Goal: Submit feedback/report problem

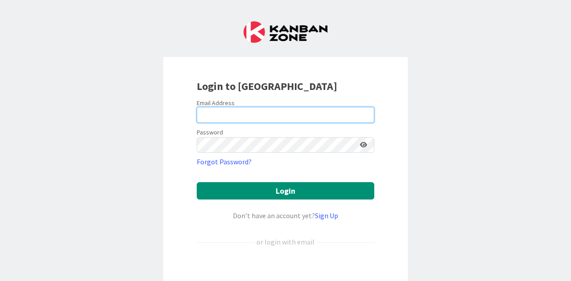
click at [285, 119] on input "email" at bounding box center [285, 115] width 177 height 16
click at [0, 281] on com-1password-button at bounding box center [0, 281] width 0 height 0
type input "pia.sollo@pandia.fi"
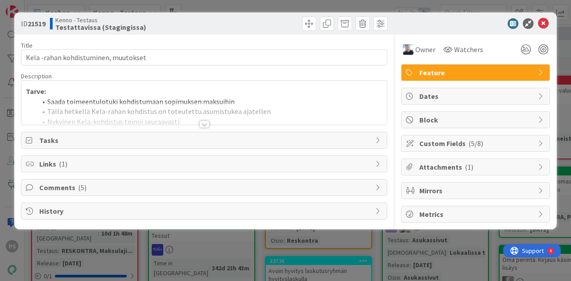
click at [204, 123] on div at bounding box center [204, 124] width 10 height 7
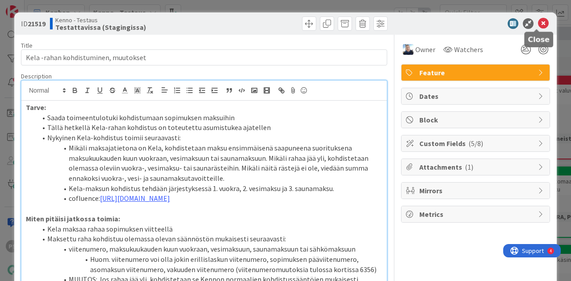
click at [538, 22] on icon at bounding box center [543, 23] width 11 height 11
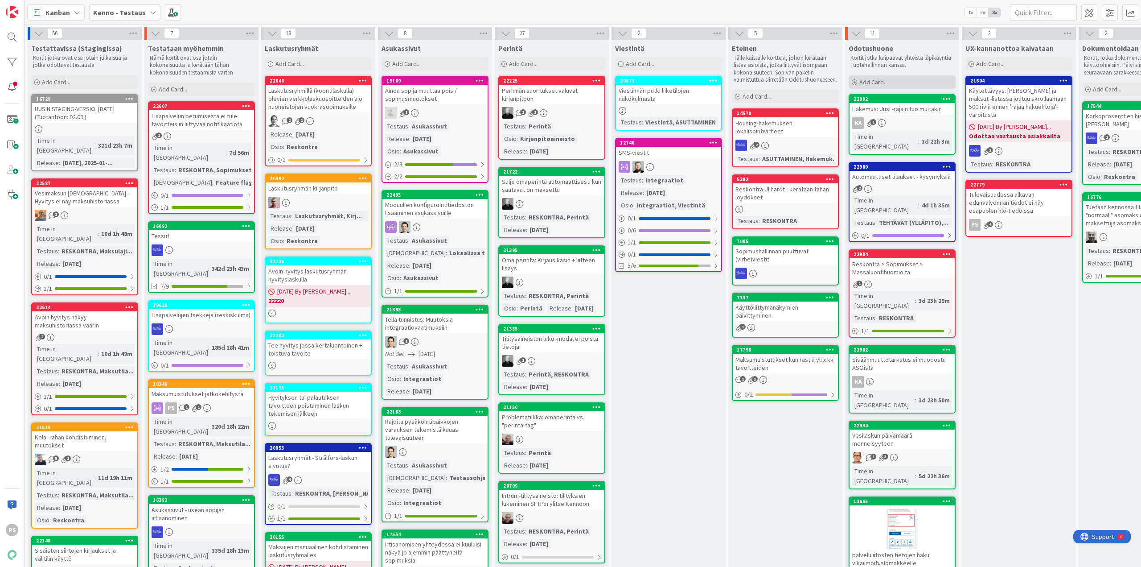
click at [570, 80] on span "Add Card..." at bounding box center [873, 82] width 29 height 8
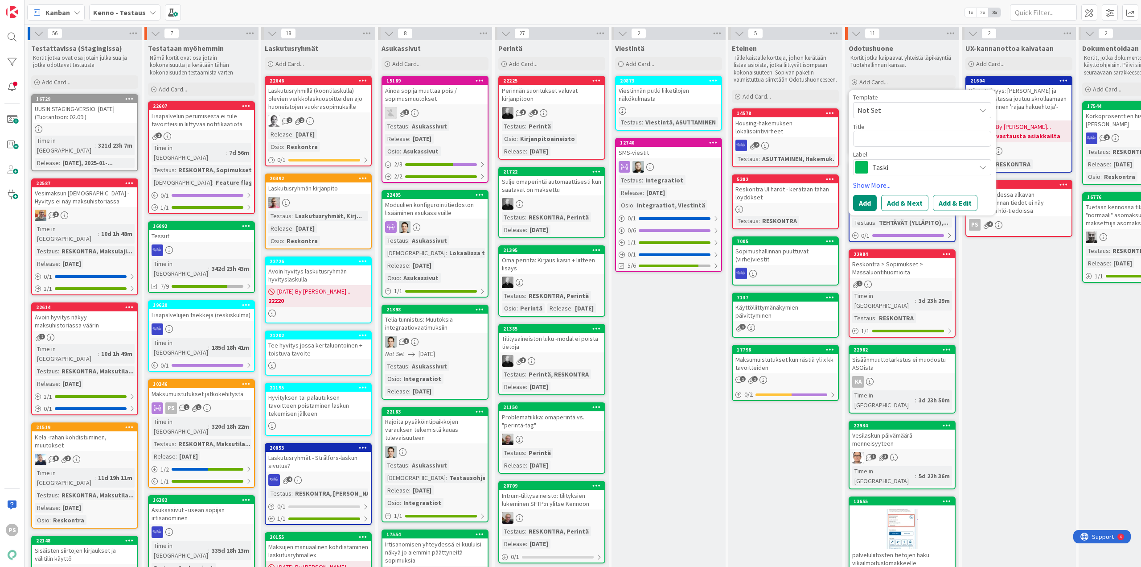
type textarea "x"
type textarea "Y"
type textarea "x"
type textarea "Yh"
type textarea "x"
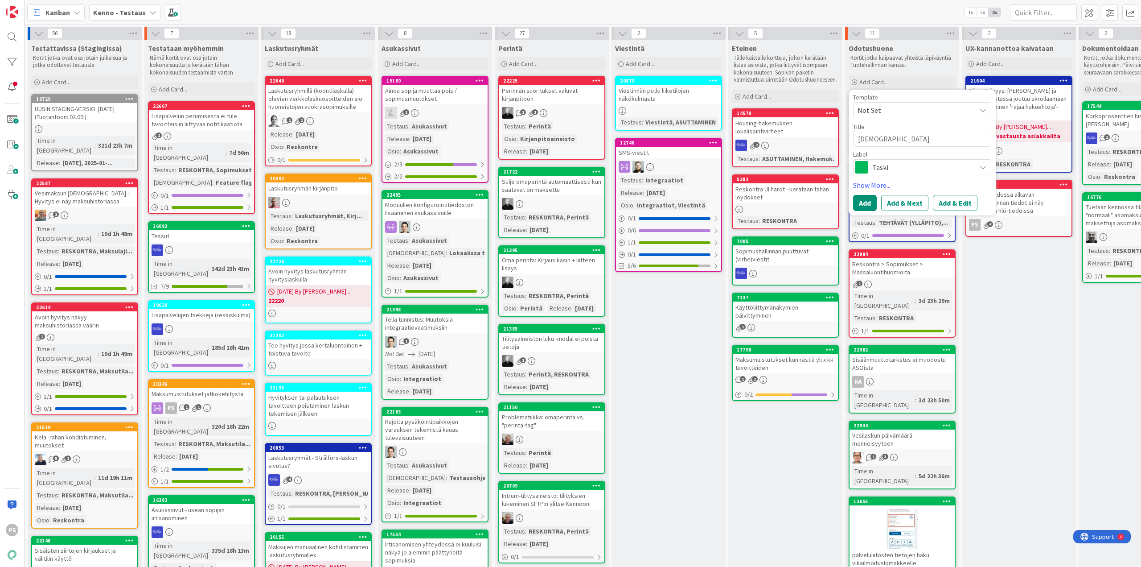
type textarea "Yht"
type textarea "x"
type textarea "Yhti"
type textarea "x"
type textarea "Yhtiö"
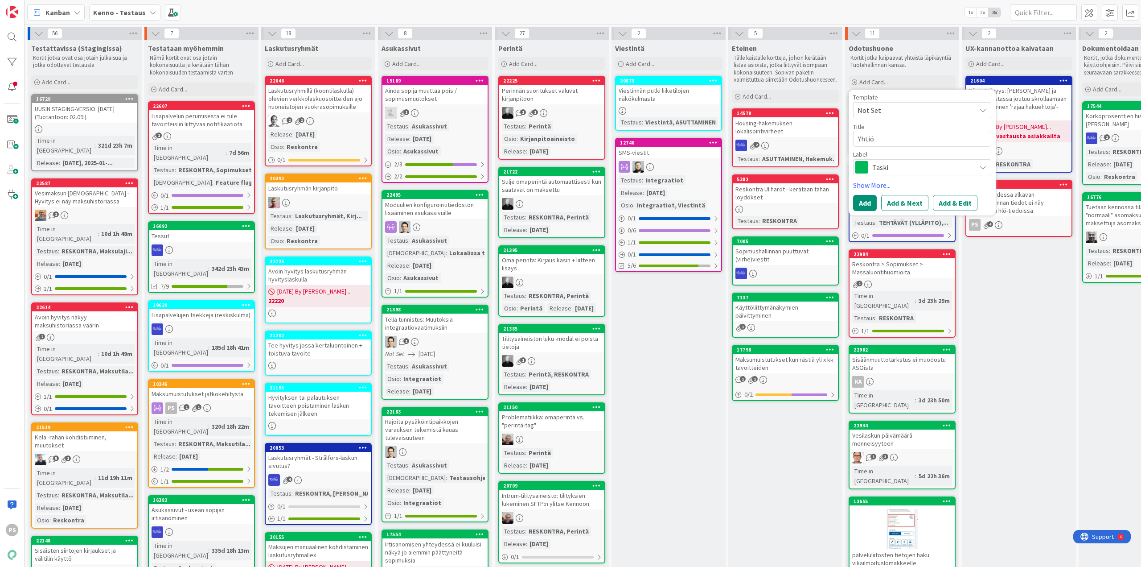
type textarea "x"
type textarea "Yhtiöa"
type textarea "x"
type textarea "Yhtiöas"
type textarea "x"
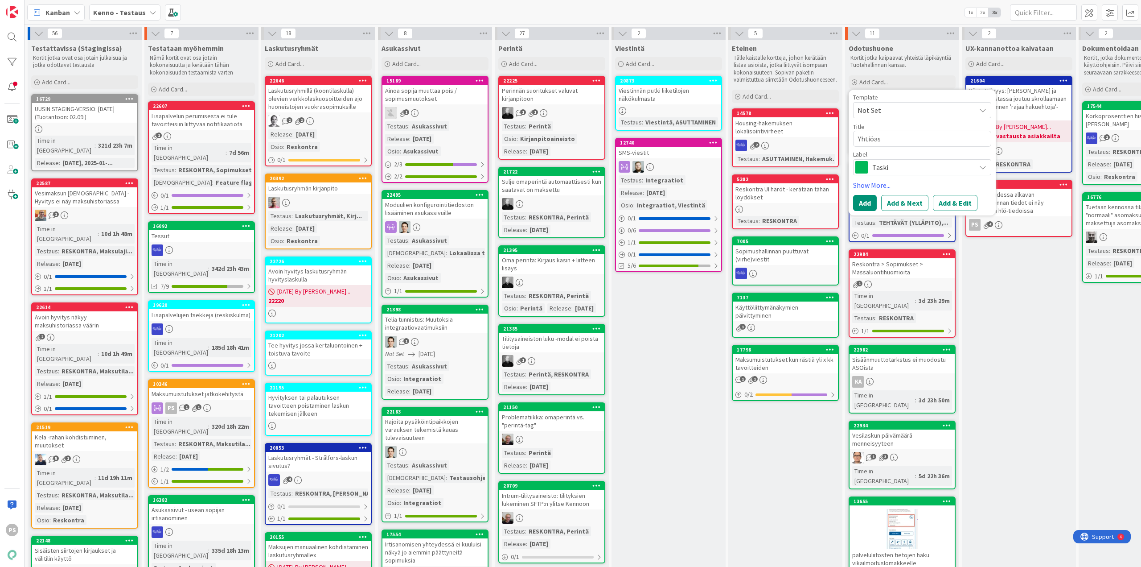
type textarea "Yhtiöase"
type textarea "x"
type textarea "Yhtiöaset"
type textarea "x"
type textarea "Yhtiöasetu"
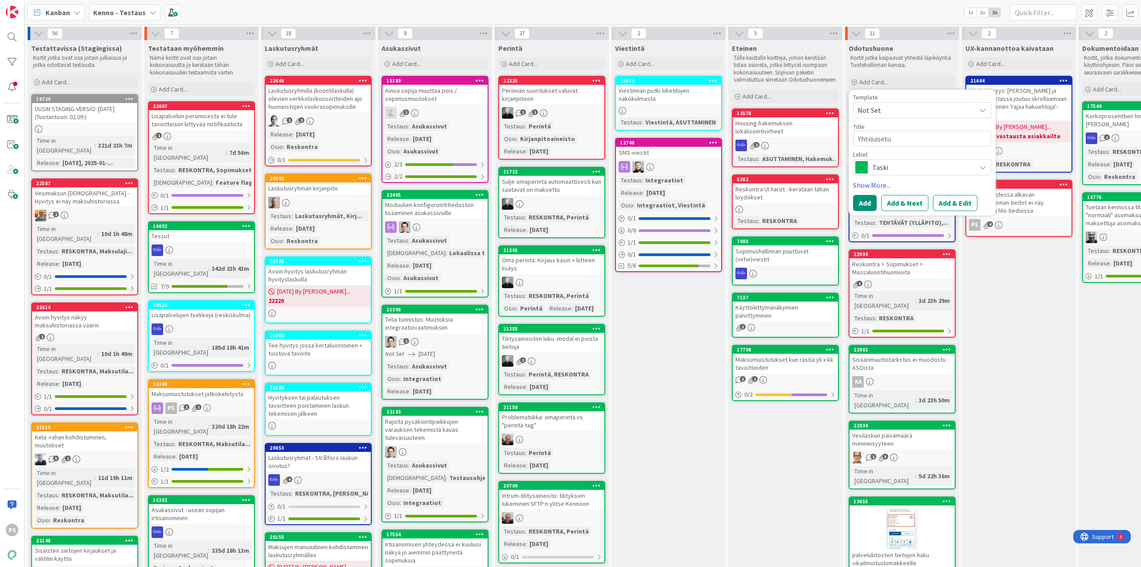
type textarea "x"
type textarea "Yhtiöasetuk"
type textarea "x"
type textarea "Yhtiöasetuks"
type textarea "x"
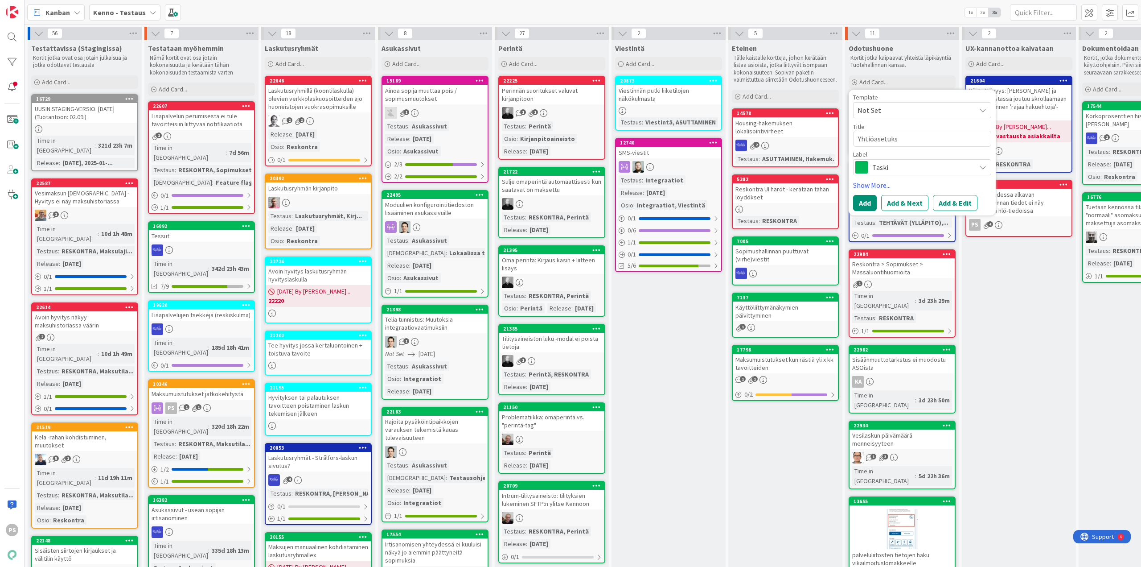
type textarea "Yhtiöasetuksi"
type textarea "x"
type textarea "Yhtiöasetuksii"
type textarea "x"
type textarea "Yhtiöasetuksiin"
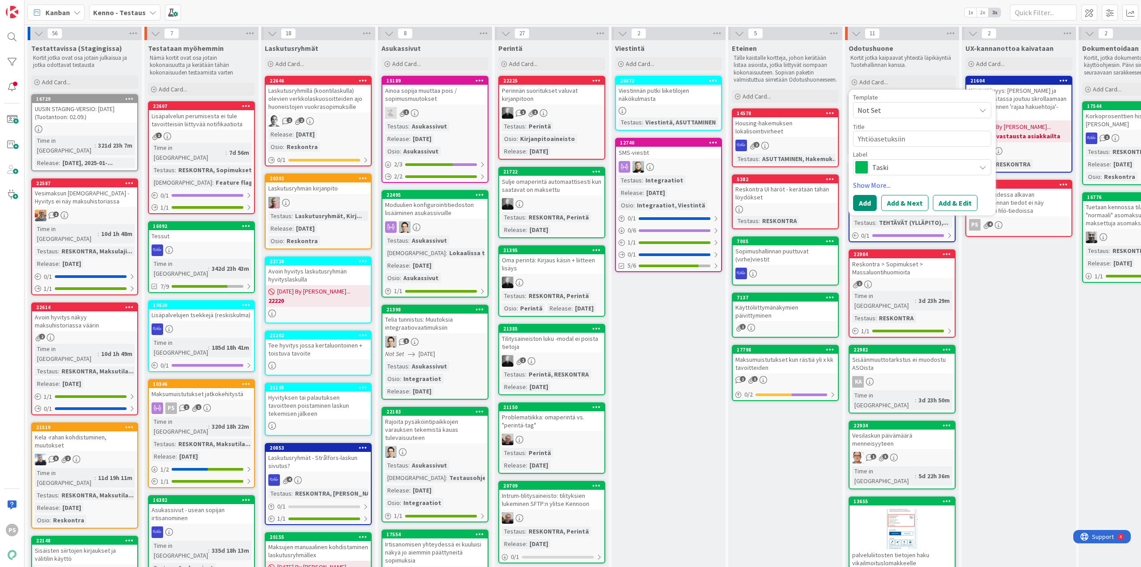
type textarea "x"
type textarea "Yhtiöasetuksiin"
type textarea "x"
type textarea "Yhtiöasetuksiin m"
type textarea "x"
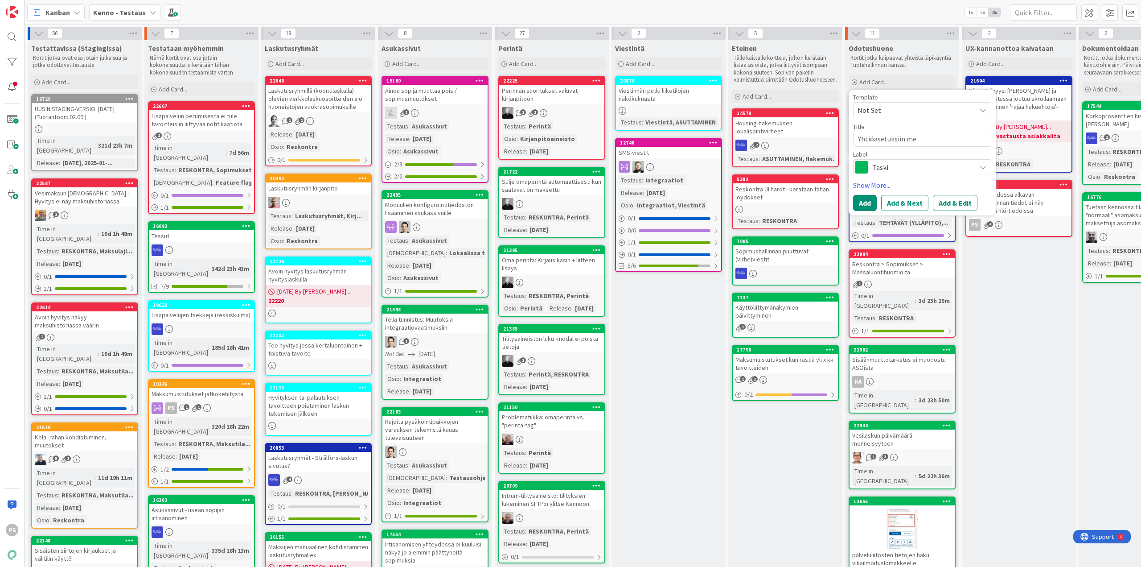
type textarea "Yhtiöasetuksiin mer"
type textarea "x"
type textarea "Yhtiöasetuksiin merk"
type textarea "x"
type textarea "Yhtiöasetuksiin merki"
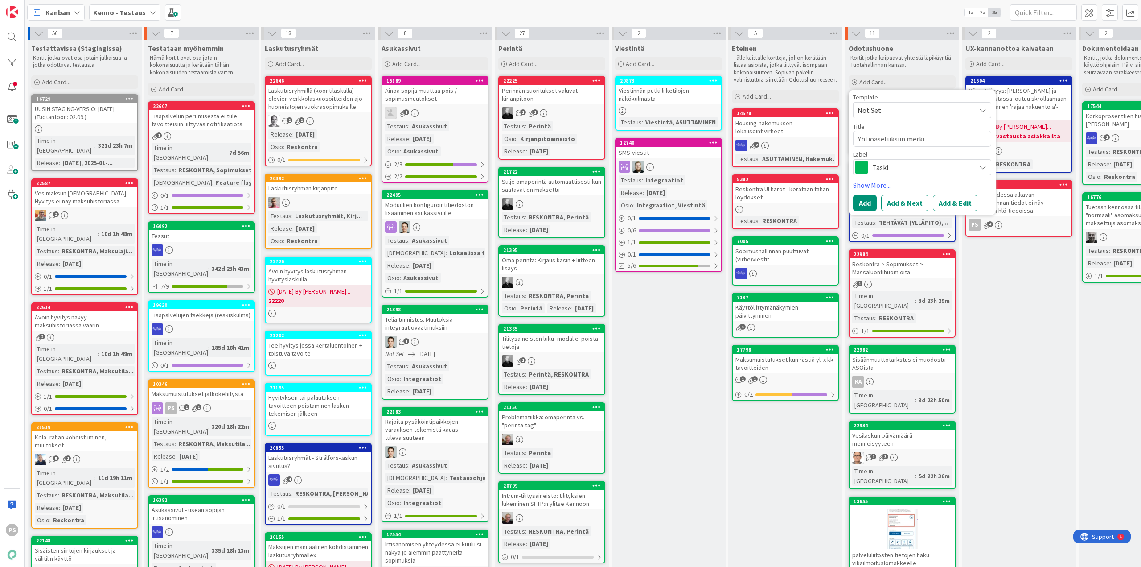
type textarea "x"
type textarea "Yhtiöasetuksiin merkit"
type textarea "x"
type textarea "Yhtiöasetuksiin merkitt"
type textarea "x"
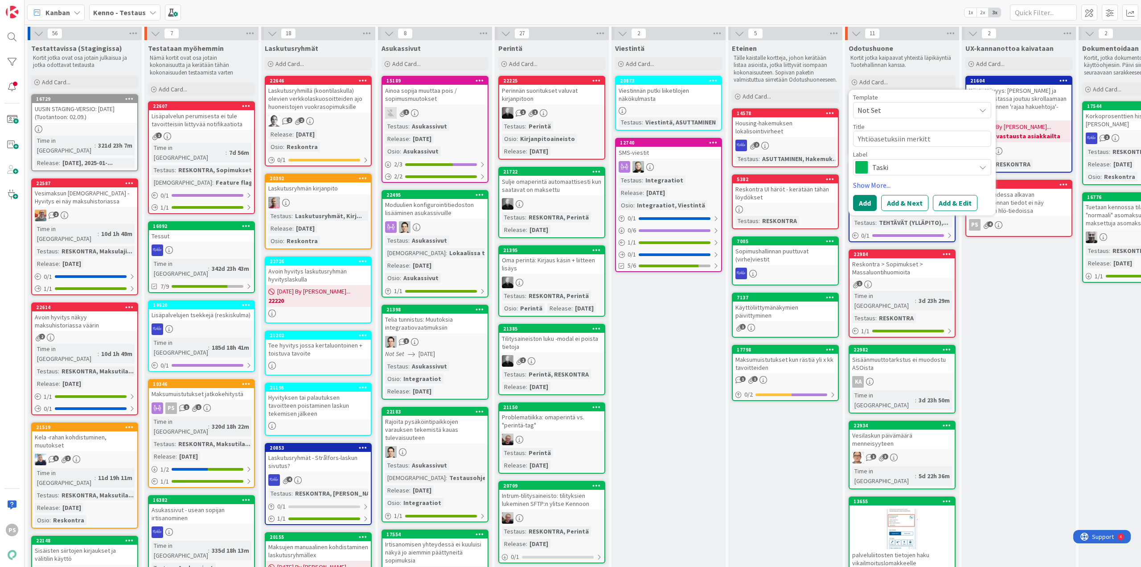
type textarea "Yhtiöasetuksiin merkitty"
type textarea "x"
type textarea "Yhtiöasetuksiin merkitty"
type textarea "x"
type textarea "Yhtiöasetuksiin merkitty l"
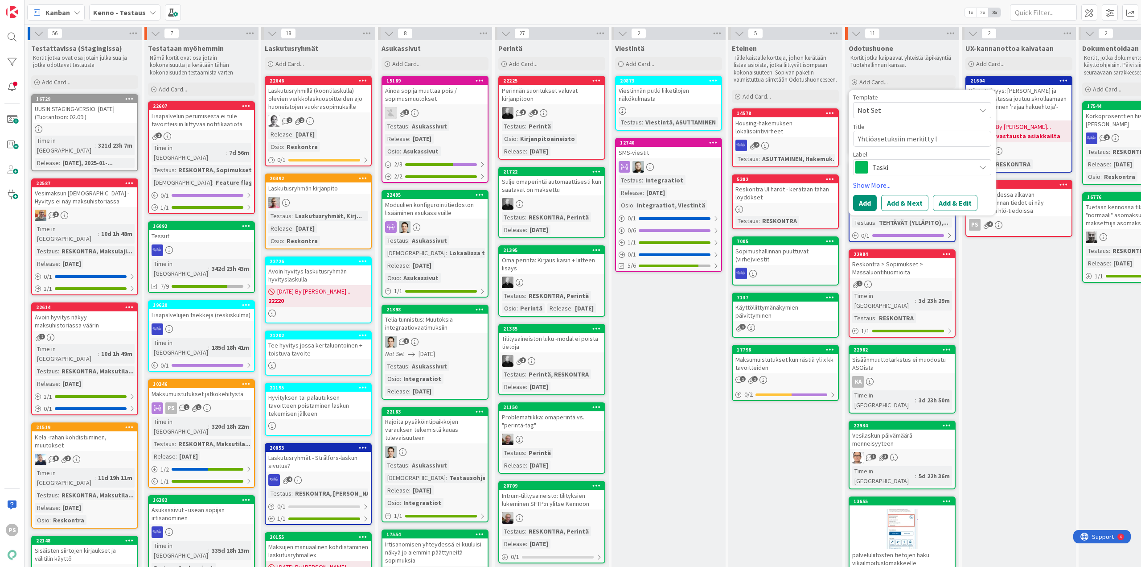
type textarea "x"
type textarea "Yhtiöasetuksiin merkitty la"
type textarea "x"
type textarea "Yhtiöasetuksiin merkitty las"
type textarea "x"
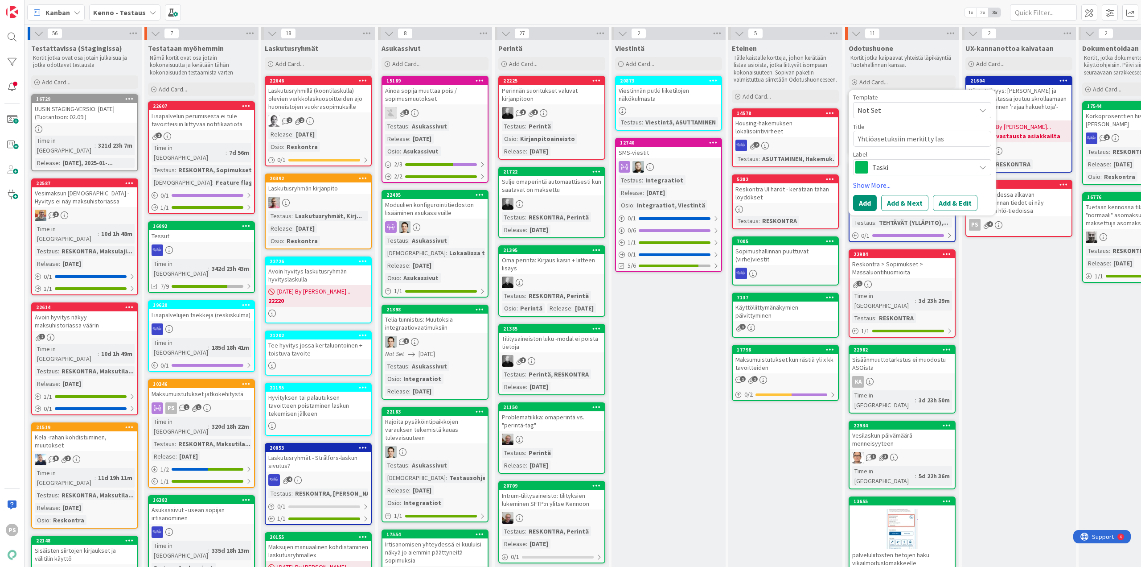
type textarea "Yhtiöasetuksiin merkitty lask"
type textarea "x"
type textarea "Yhtiöasetuksiin merkitty lasku"
type textarea "x"
type textarea "Yhtiöasetuksiin merkitty laskut"
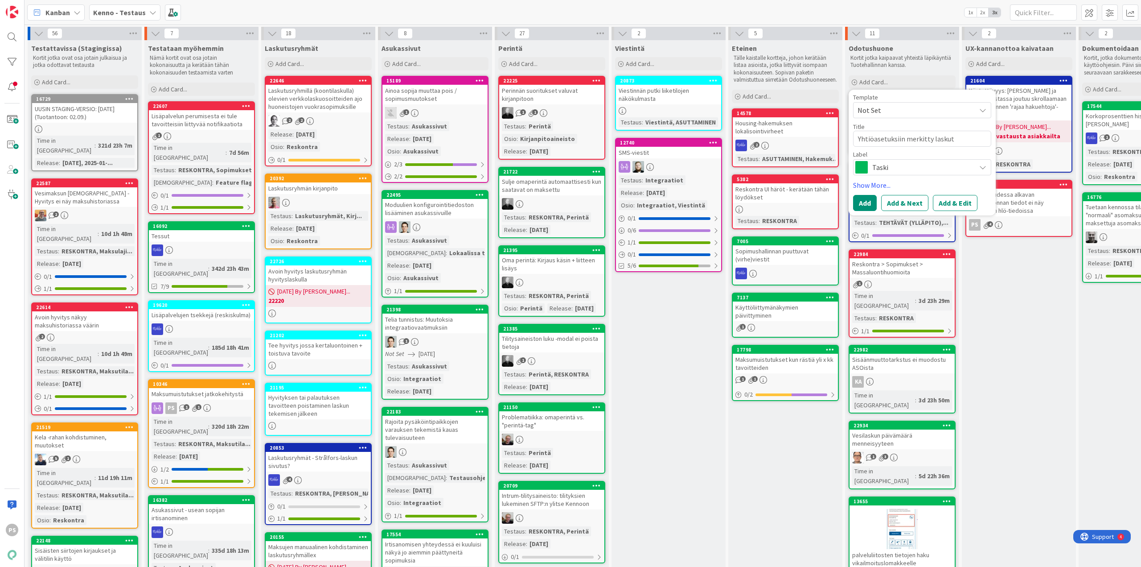
type textarea "x"
type textarea "Yhtiöasetuksiin merkitty laskutu"
type textarea "x"
type textarea "Yhtiöasetuksiin merkitty laskutus"
type textarea "x"
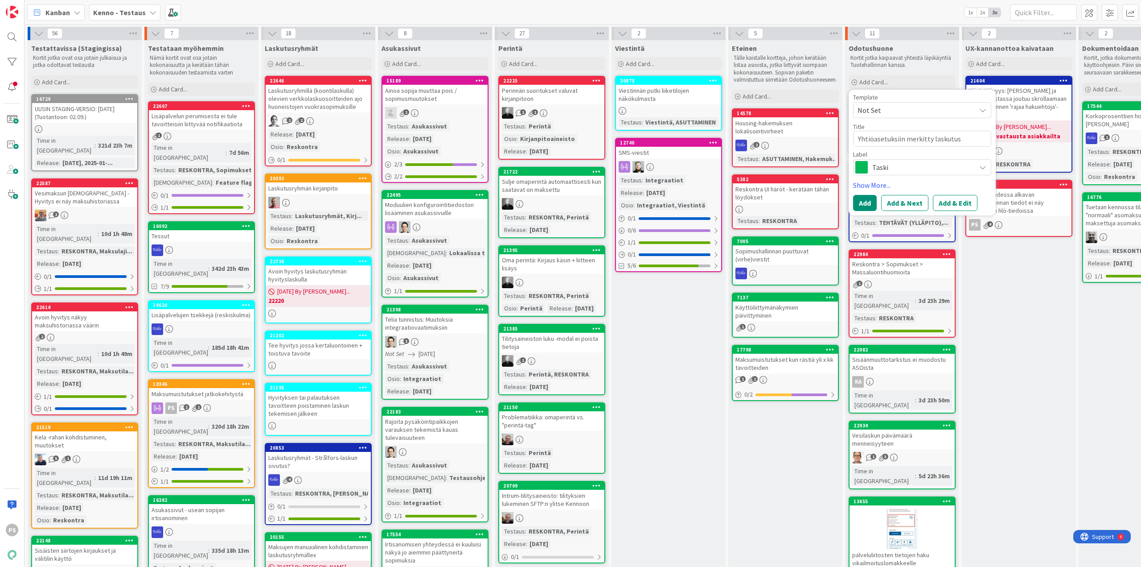
type textarea "Yhtiöasetuksiin merkitty laskutusk"
type textarea "x"
type textarea "Yhtiöasetuksiin merkitty laskutuska"
type textarea "x"
type textarea "Yhtiöasetuksiin merkitty laskutuskau"
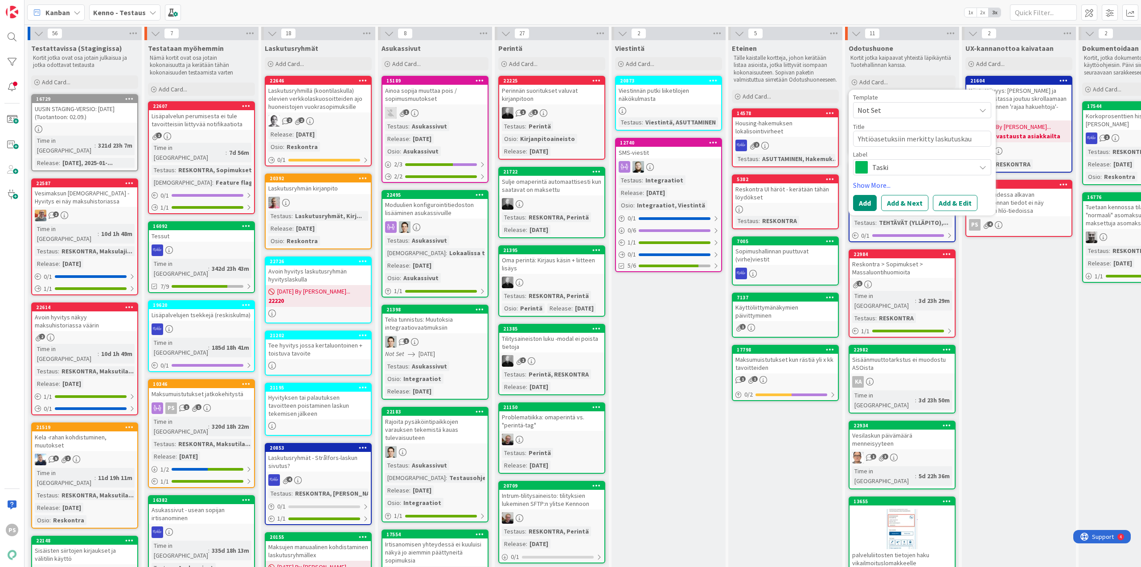
type textarea "x"
type textarea "Yhtiöasetuksiin merkitty laskutuskaud"
type textarea "x"
type textarea "Yhtiöasetuksiin merkitty laskutuskau"
type textarea "x"
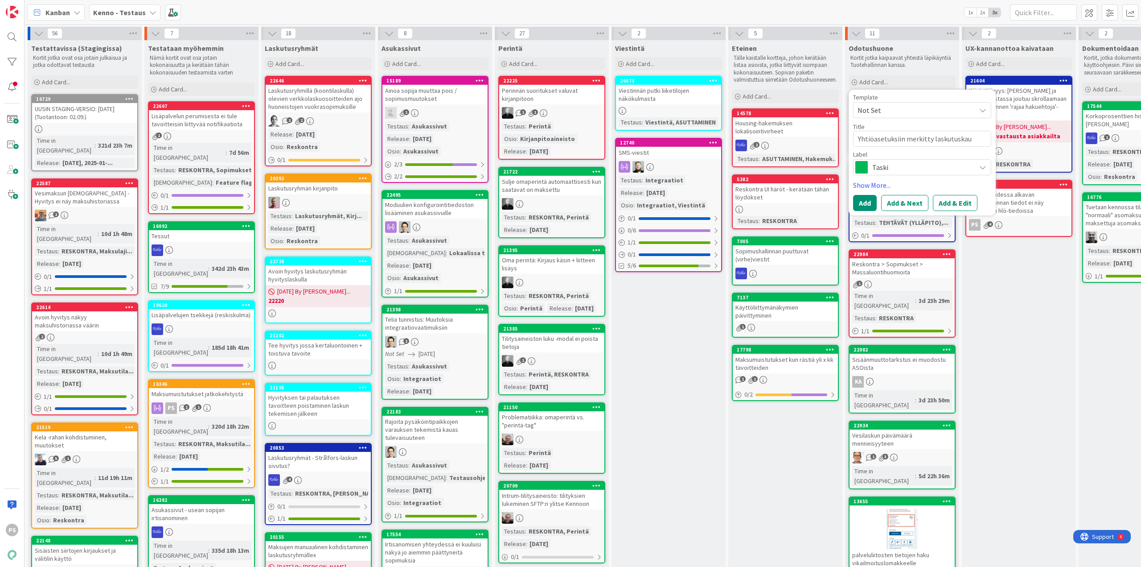
type textarea "Yhtiöasetuksiin merkitty laskutuskaus"
type textarea "x"
type textarea "Yhtiöasetuksiin merkitty laskutuskausi"
type textarea "x"
type textarea "Yhtiöasetuksiin merkitty laskutuskausi"
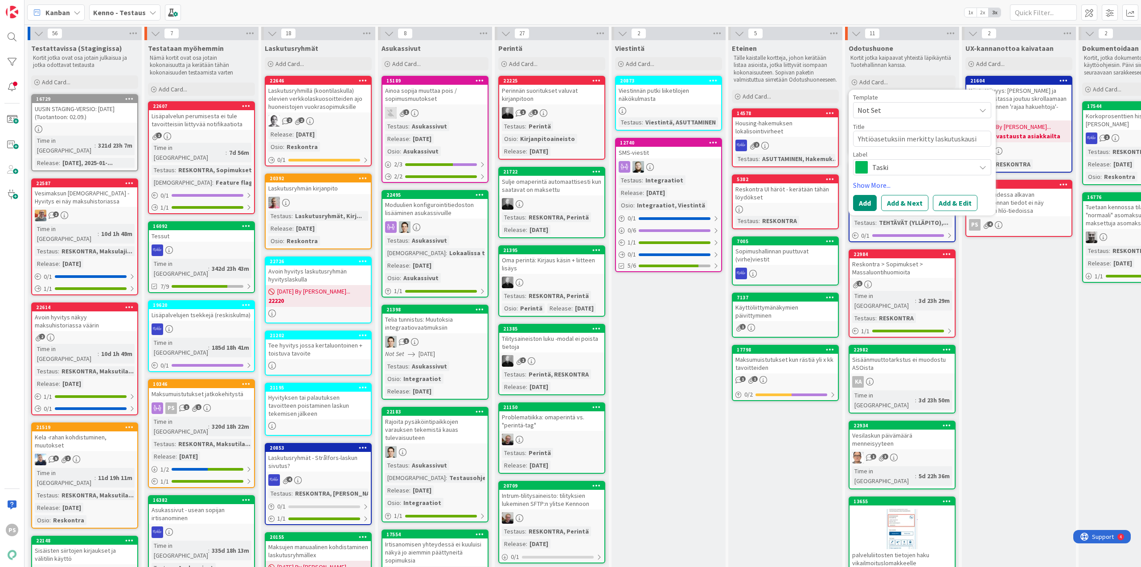
type textarea "x"
type textarea "Yhtiöasetuksiin merkitty laskutuskausi e"
type textarea "x"
type textarea "Yhtiöasetuksiin merkitty laskutuskausi ei"
type textarea "x"
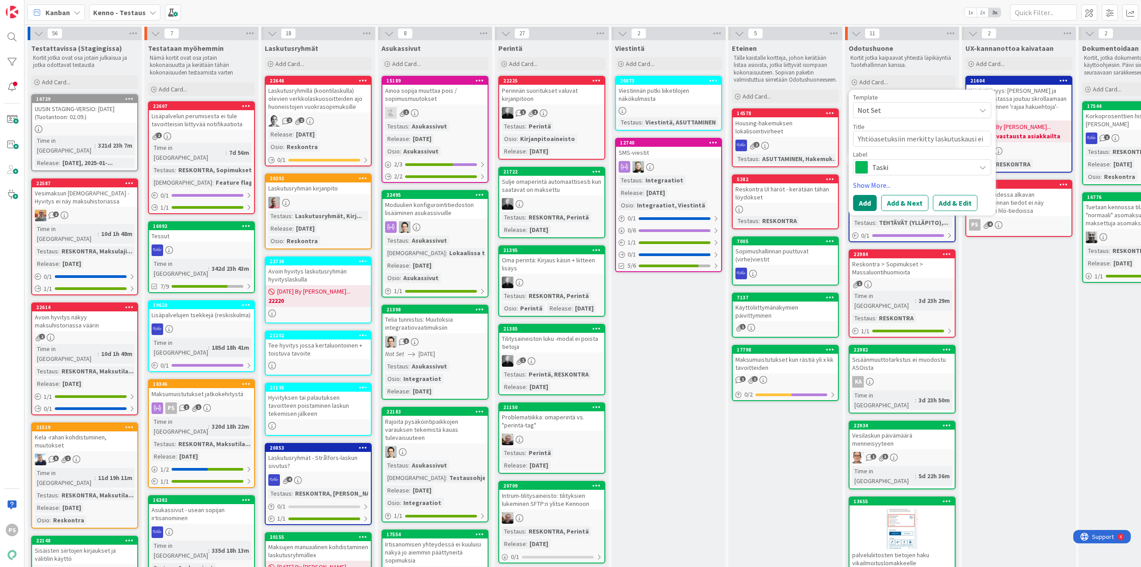
type textarea "Yhtiöasetuksiin merkitty laskutuskausi ei"
type textarea "x"
type textarea "Yhtiöasetuksiin merkitty laskutuskausi ei n"
type textarea "x"
type textarea "Yhtiöasetuksiin merkitty laskutuskausi ei no"
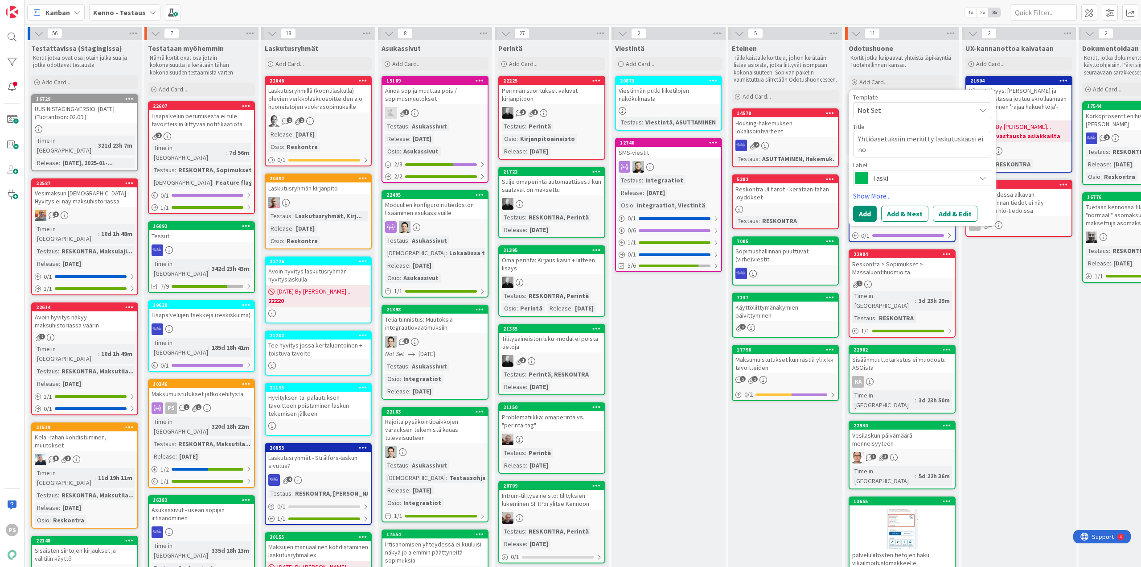
type textarea "x"
type textarea "Yhtiöasetuksiin merkitty laskutuskausi ei nou"
type textarea "x"
type textarea "Yhtiöasetuksiin merkitty laskutuskausi ei nous"
type textarea "x"
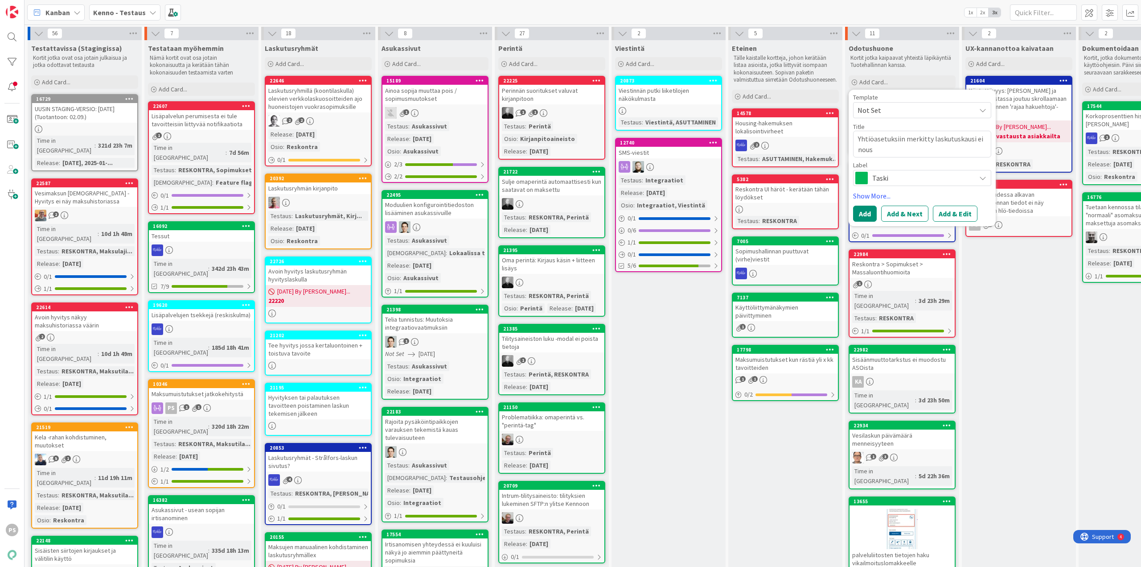
type textarea "Yhtiöasetuksiin merkitty laskutuskausi ei nouse"
type textarea "x"
type textarea "Yhtiöasetuksiin merkitty laskutuskausi ei nouse"
type textarea "x"
type textarea "Yhtiöasetuksiin merkitty laskutuskausi ei nouse hi"
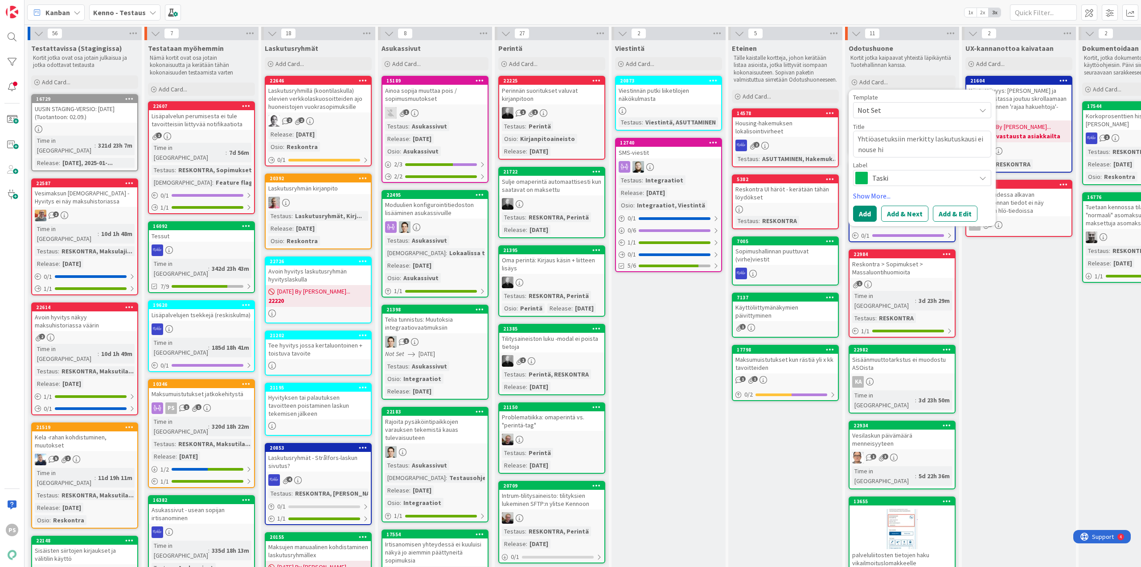
type textarea "x"
type textarea "Yhtiöasetuksiin merkitty laskutuskausi ei nouse hin"
type textarea "x"
type textarea "Yhtiöasetuksiin merkitty laskutuskausi ei nouse hinn"
type textarea "x"
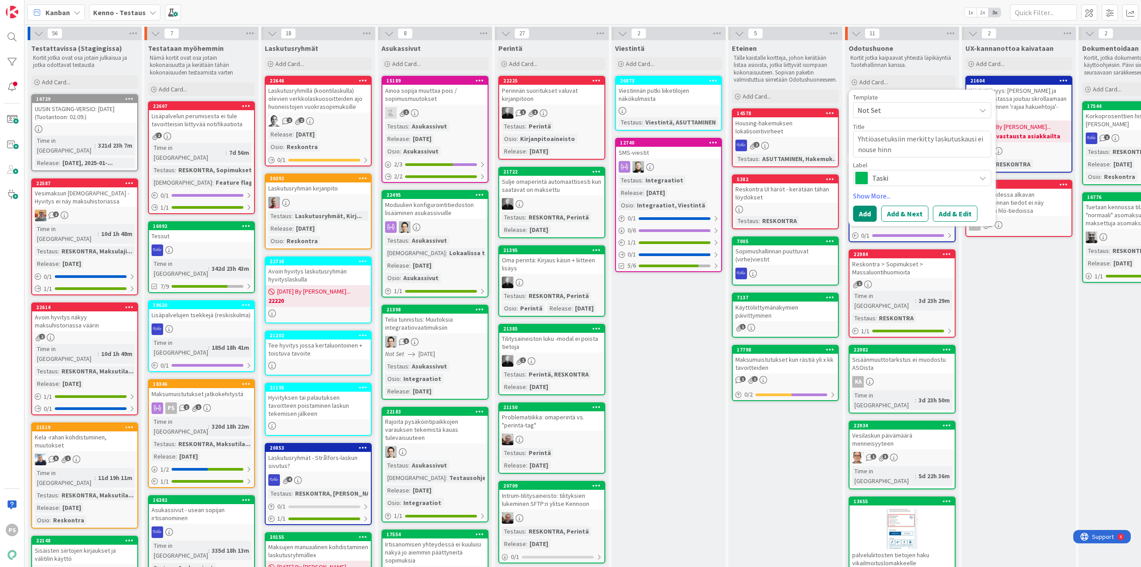
type textarea "Yhtiöasetuksiin merkitty laskutuskausi ei nouse hinna"
type textarea "x"
type textarea "Yhtiöasetuksiin merkitty laskutuskausi ei nouse hinnan"
type textarea "x"
type textarea "Yhtiöasetuksiin merkitty laskutuskausi ei nouse hinnant"
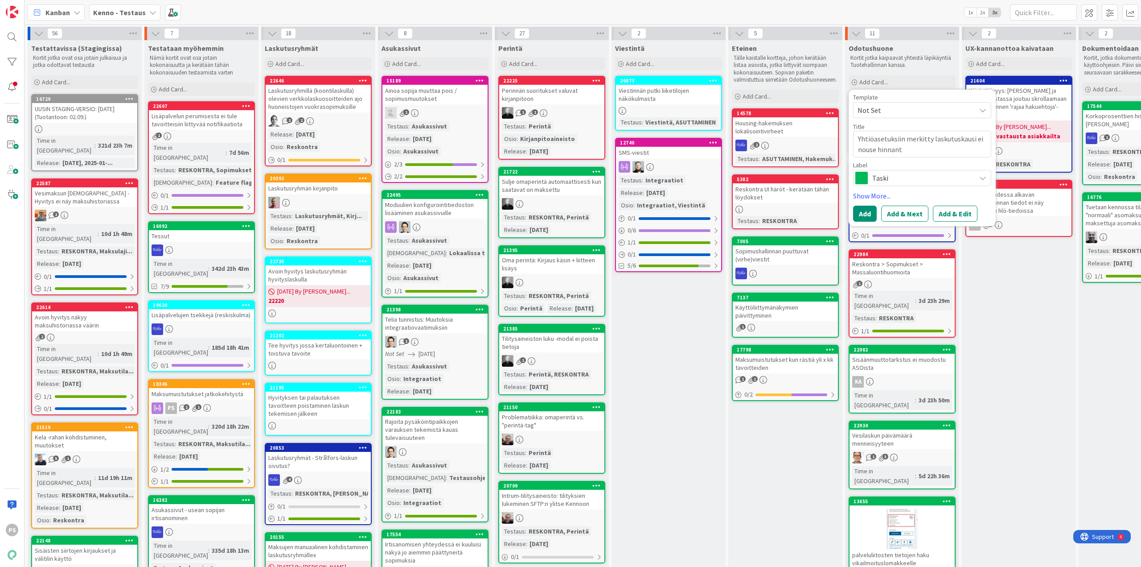
type textarea "x"
type textarea "Yhtiöasetuksiin merkitty laskutuskausi ei nouse hinnanta"
type textarea "x"
type textarea "Yhtiöasetuksiin merkitty laskutuskausi ei nouse hinnantar"
type textarea "x"
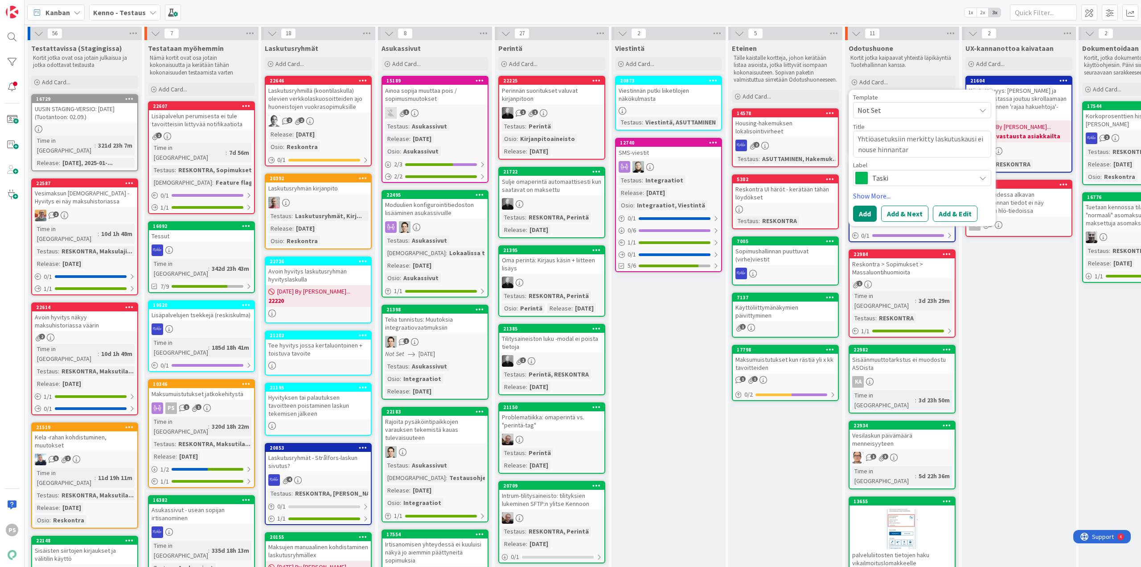
type textarea "Yhtiöasetuksiin merkitty laskutuskausi ei nouse hinnantark"
type textarea "x"
type textarea "Yhtiöasetuksiin merkitty laskutuskausi ei nouse hinnantarkis"
type textarea "x"
type textarea "Yhtiöasetuksiin merkitty laskutuskausi ei nouse hinnantarkist"
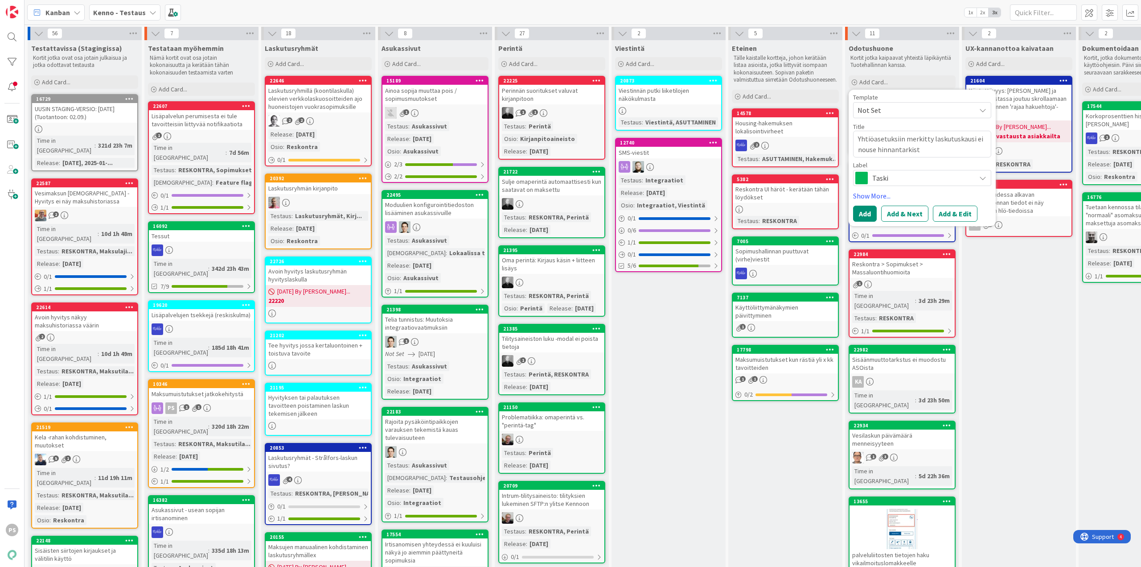
type textarea "x"
type textarea "Yhtiöasetuksiin merkitty laskutuskausi ei nouse hinnantarkistu"
type textarea "x"
type textarea "Yhtiöasetuksiin merkitty laskutuskausi ei nouse hinnantarkistus"
type textarea "x"
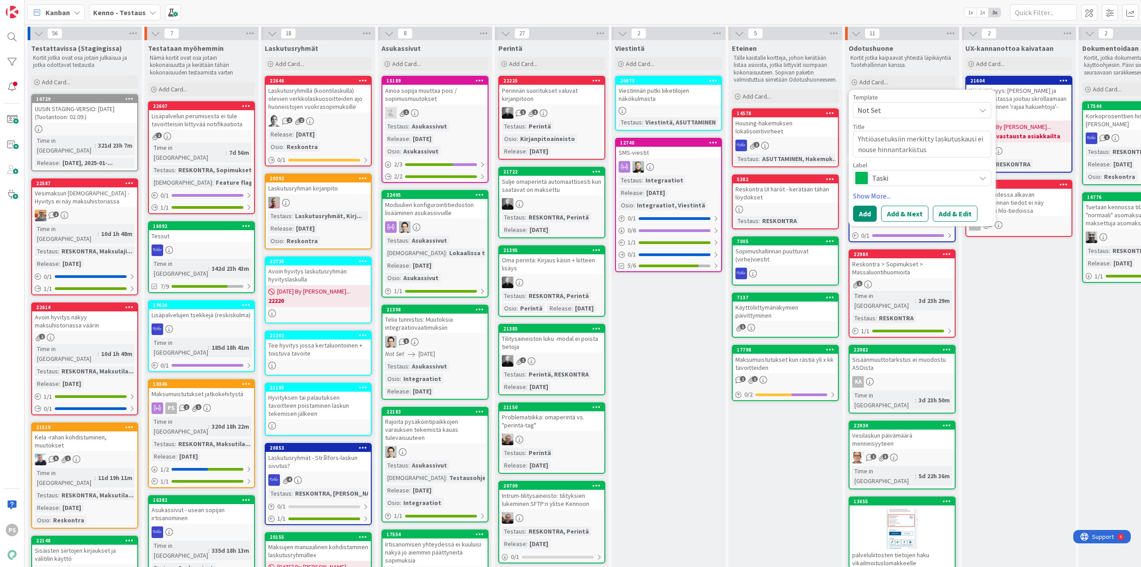
type textarea "Yhtiöasetuksiin merkitty laskutuskausi ei nouse hinnantarkistusk"
type textarea "x"
type textarea "Yhtiöasetuksiin merkitty laskutuskausi ei nouse hinnantarkistuski"
type textarea "x"
type textarea "Yhtiöasetuksiin merkitty laskutuskausi ei nouse hinnantarkistuskir"
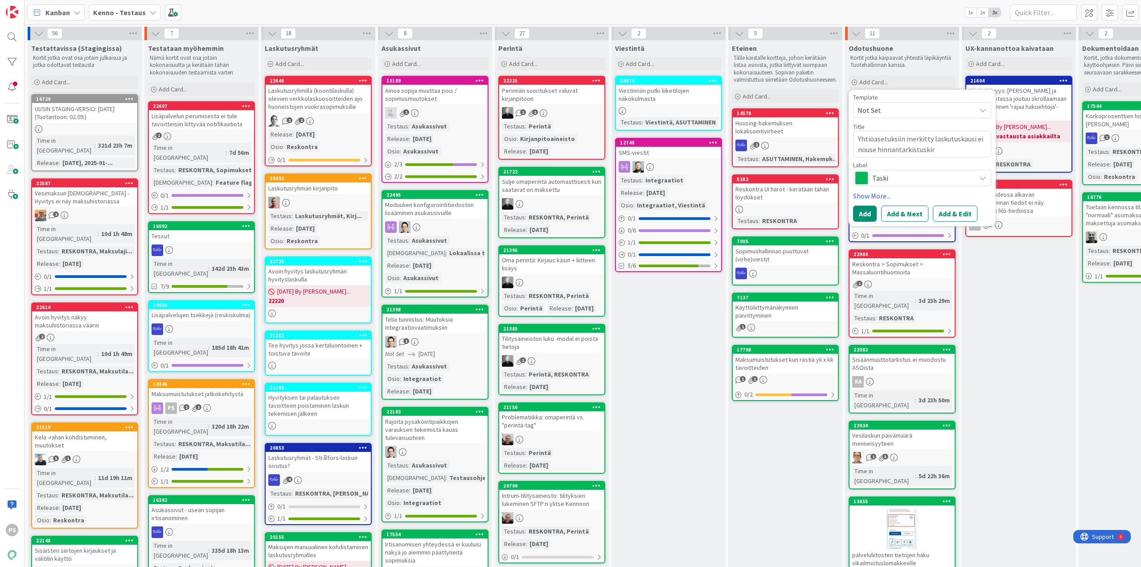
type textarea "x"
type textarea "Yhtiöasetuksiin merkitty laskutuskausi ei nouse hinnantarkistuskirj"
type textarea "x"
type textarea "Yhtiöasetuksiin merkitty laskutuskausi ei nouse hinnantarkistuskirje"
type textarea "x"
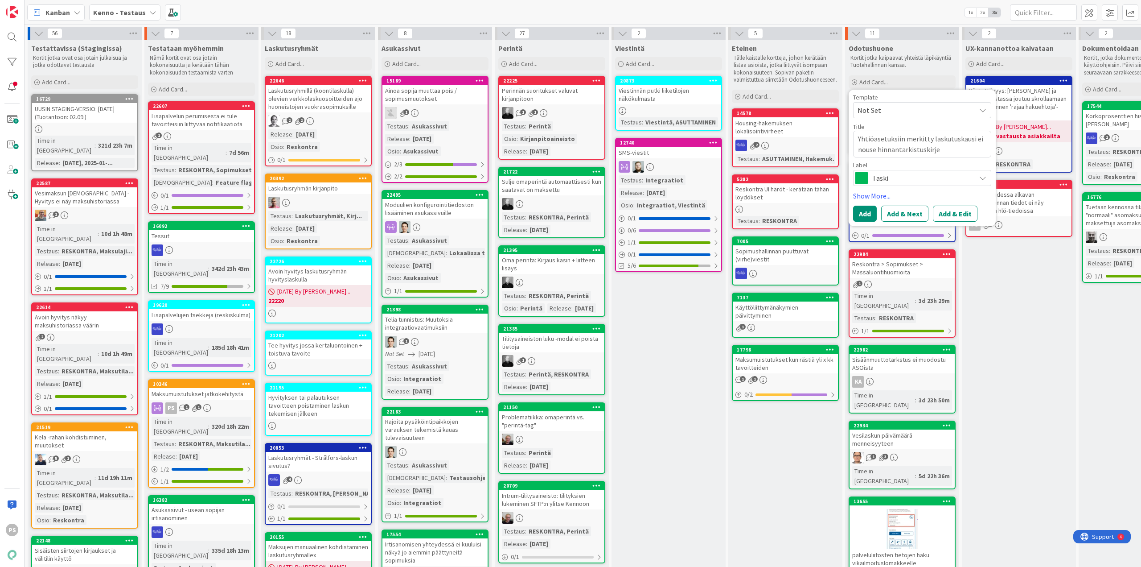
type textarea "Yhtiöasetuksiin merkitty laskutuskausi ei nouse hinnantarkistuskirjei"
type textarea "x"
type textarea "Yhtiöasetuksiin merkitty laskutuskausi ei nouse hinnantarkistuskirjeid"
type textarea "x"
type textarea "Yhtiöasetuksiin merkitty laskutuskausi ei nouse hinnantarkistuskirjeide"
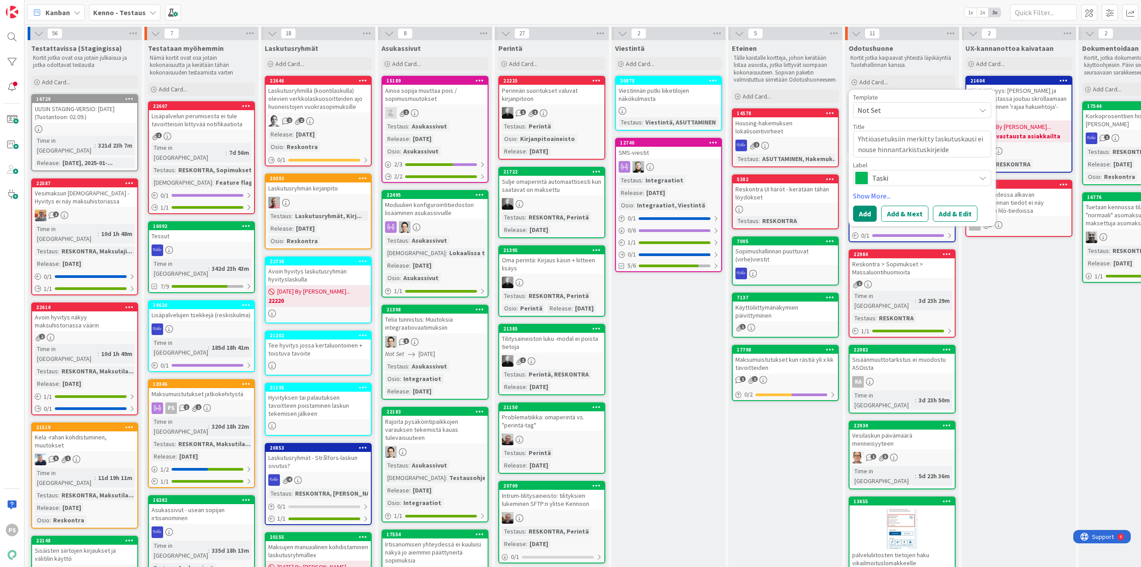
type textarea "x"
type textarea "Yhtiöasetuksiin merkitty laskutuskausi ei nouse hinnantarkistuskirjeiden"
type textarea "x"
type textarea "Yhtiöasetuksiin merkitty laskutuskausi ei nouse hinnantarkistuskirjeiden k"
type textarea "x"
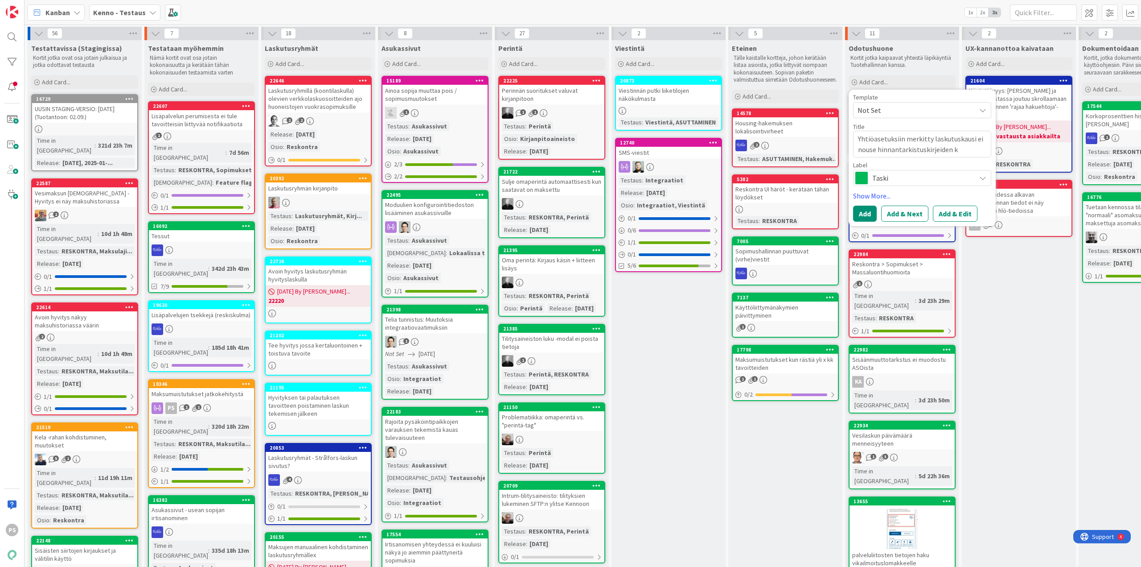
type textarea "Yhtiöasetuksiin merkitty laskutuskausi ei nouse hinnantarkistuskirjeiden ka"
type textarea "x"
type textarea "Yhtiöasetuksiin merkitty laskutuskausi ei nouse hinnantarkistuskirjeiden kaud"
type textarea "x"
type textarea "Yhtiöasetuksiin merkitty laskutuskausi ei nouse hinnantarkistuskirjeiden kaude"
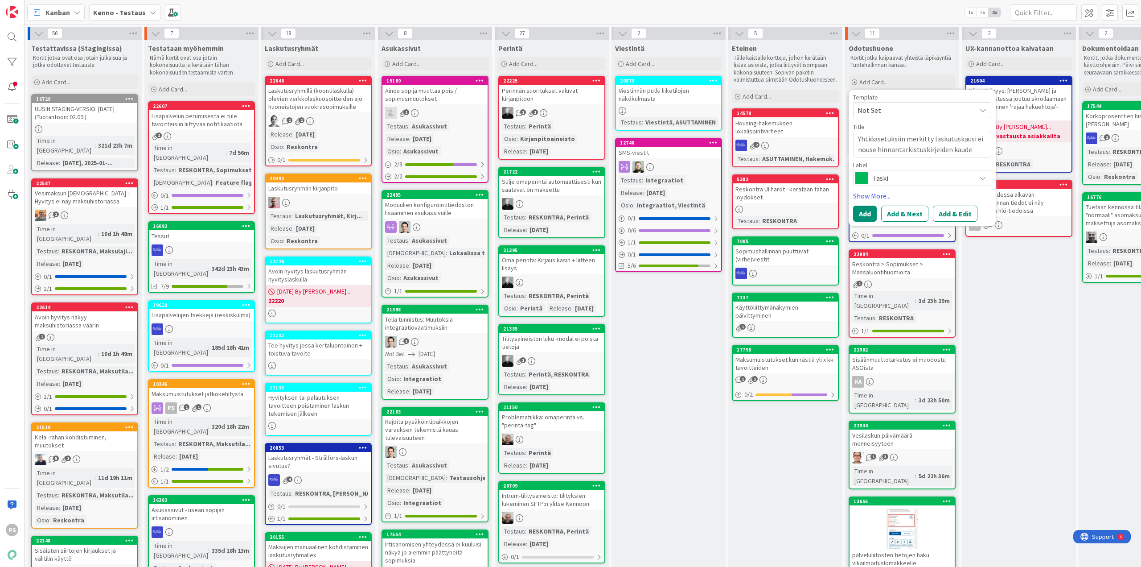
type textarea "x"
type textarea "Yhtiöasetuksiin merkitty laskutuskausi ei nouse hinnantarkistuskirjeiden kaudek"
type textarea "x"
type textarea "Yhtiöasetuksiin merkitty laskutuskausi ei nouse hinnantarkistuskirjeiden kaudeks"
type textarea "x"
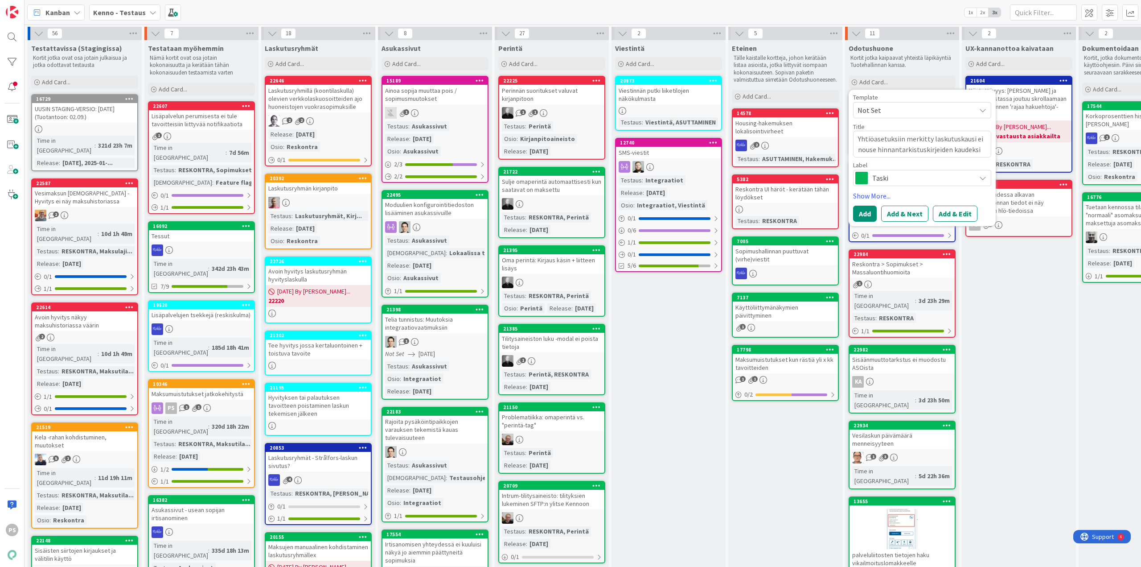
type textarea "Yhtiöasetuksiin merkitty laskutuskausi ei nouse hinnantarkistuskirjeiden kaudek…"
click at [570, 177] on icon at bounding box center [982, 177] width 7 height 7
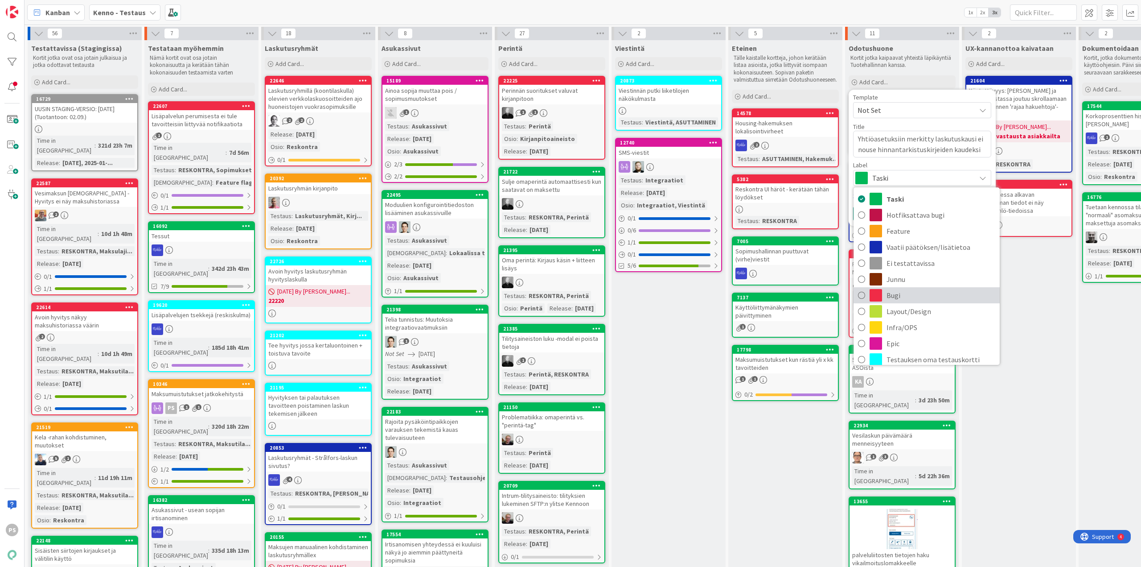
click at [570, 281] on span "Bugi" at bounding box center [941, 294] width 109 height 13
type textarea "x"
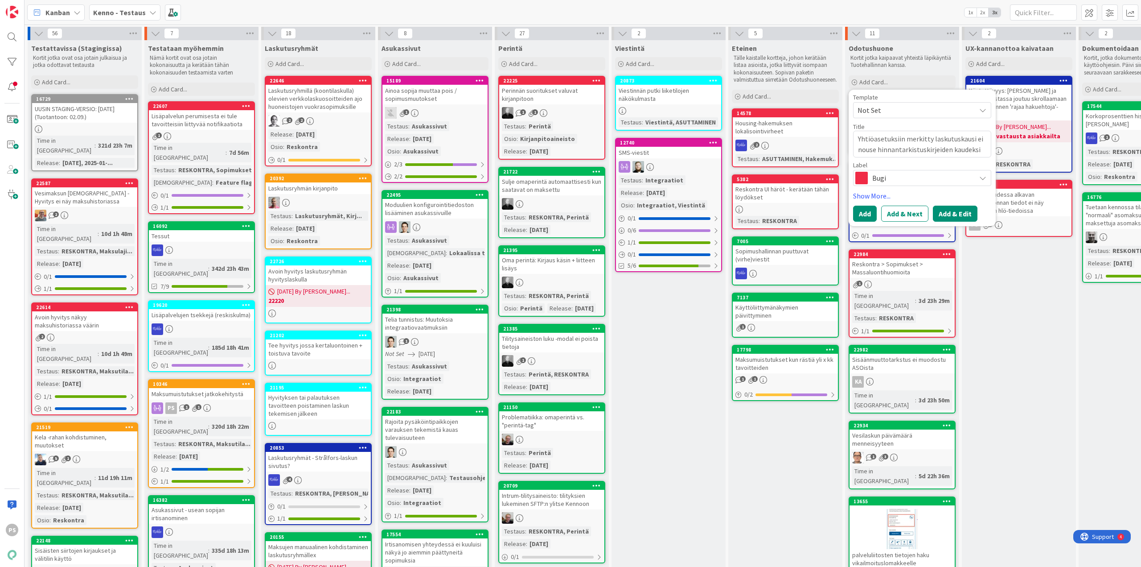
click at [570, 213] on button "Add & Edit" at bounding box center [955, 214] width 45 height 16
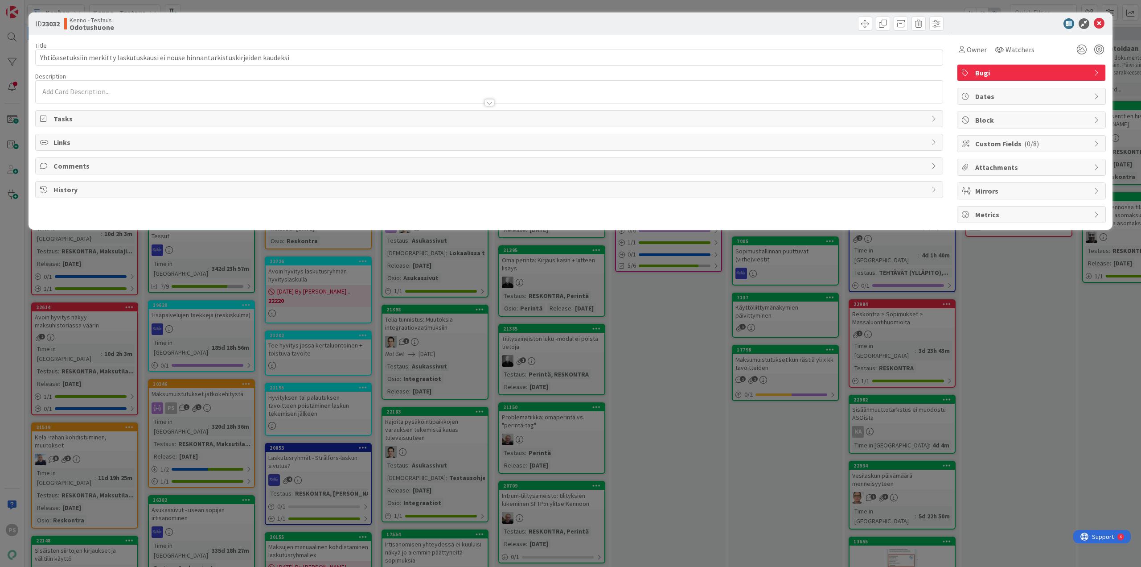
click at [128, 94] on div at bounding box center [489, 98] width 907 height 9
click at [95, 111] on p at bounding box center [489, 108] width 898 height 10
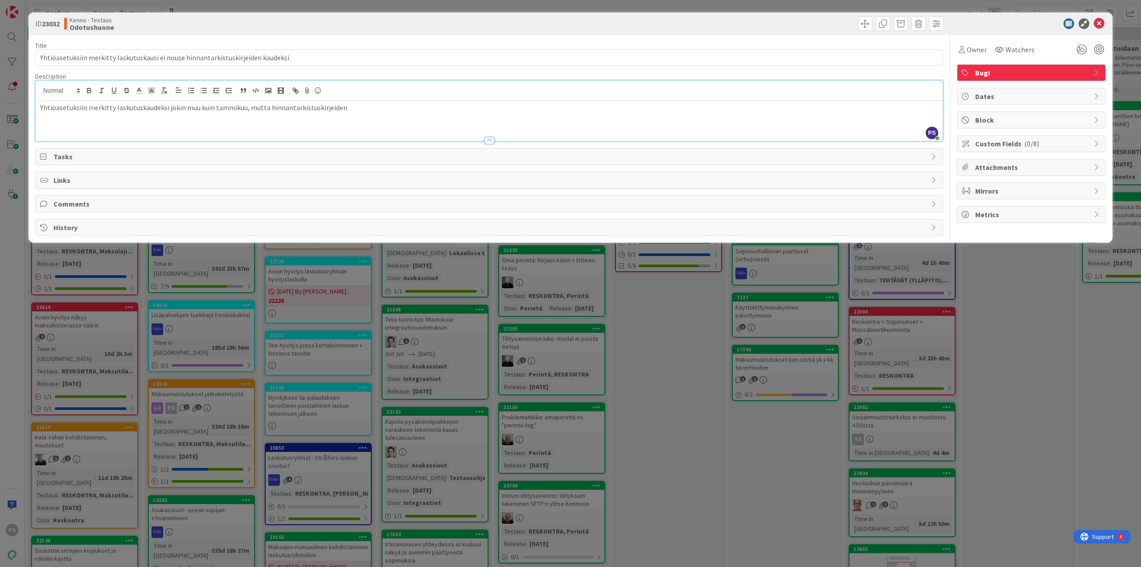
click at [353, 108] on p "Yhtiöasetuksiin merkitty laskutuskaudeksi jokin muu kuin tammikuu, mutta hinnan…" at bounding box center [489, 108] width 898 height 10
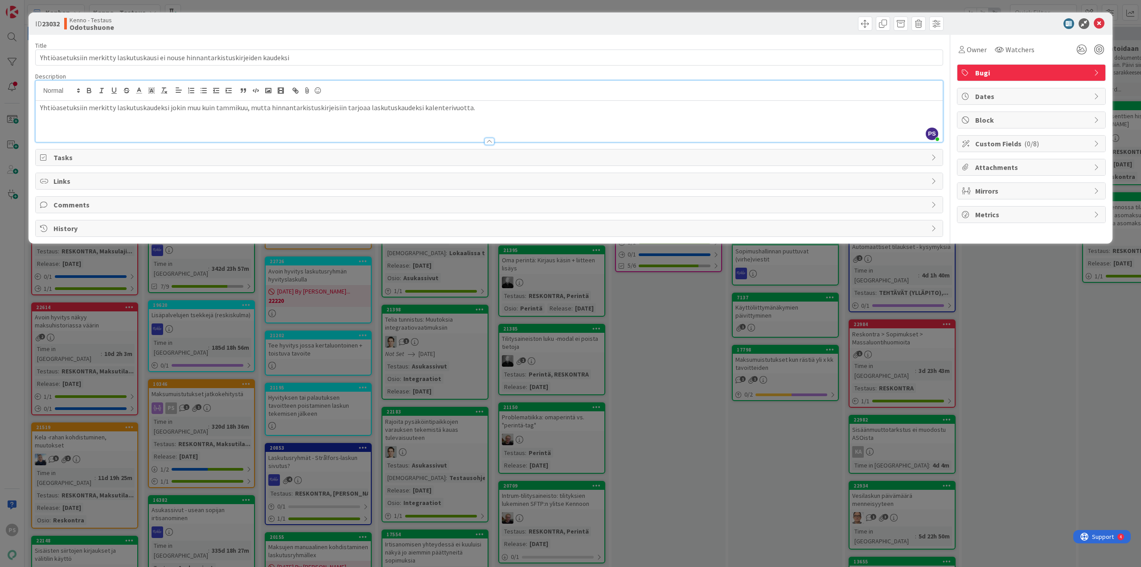
click at [50, 124] on p at bounding box center [489, 128] width 898 height 10
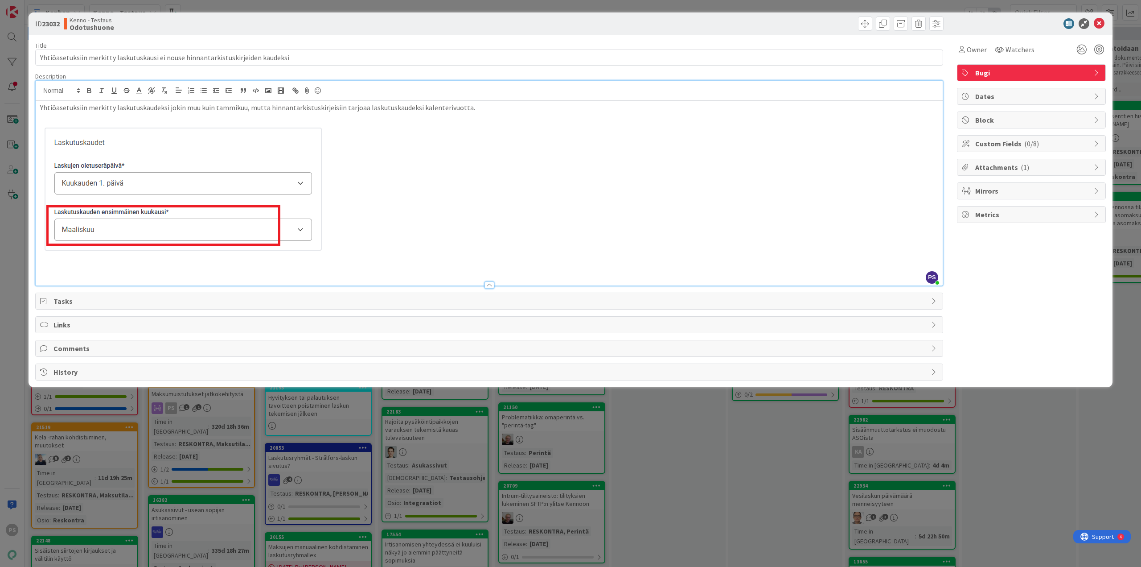
click at [49, 270] on p at bounding box center [489, 271] width 898 height 10
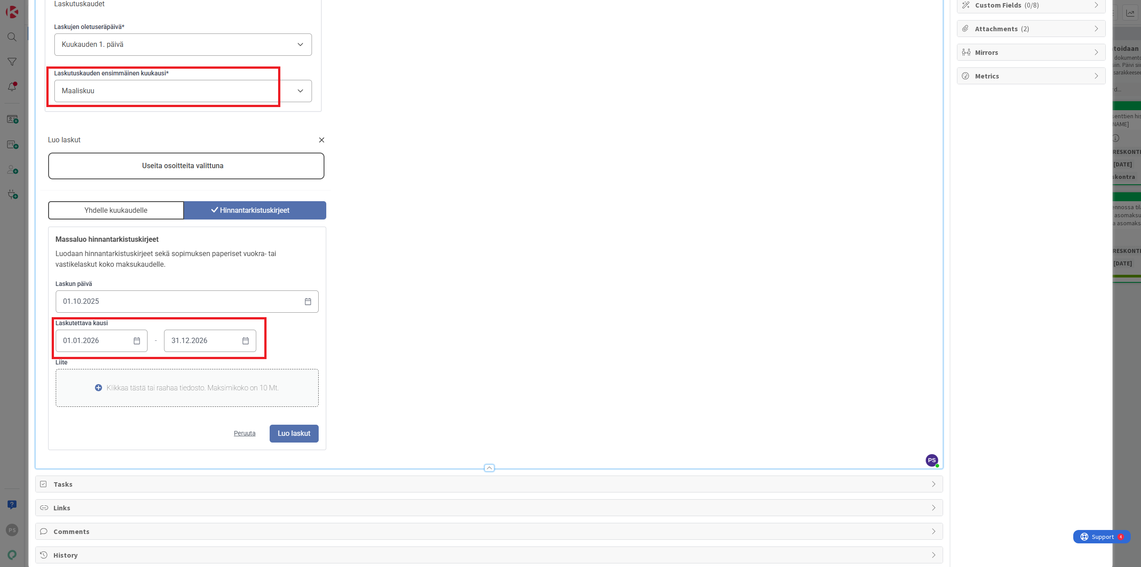
scroll to position [154, 0]
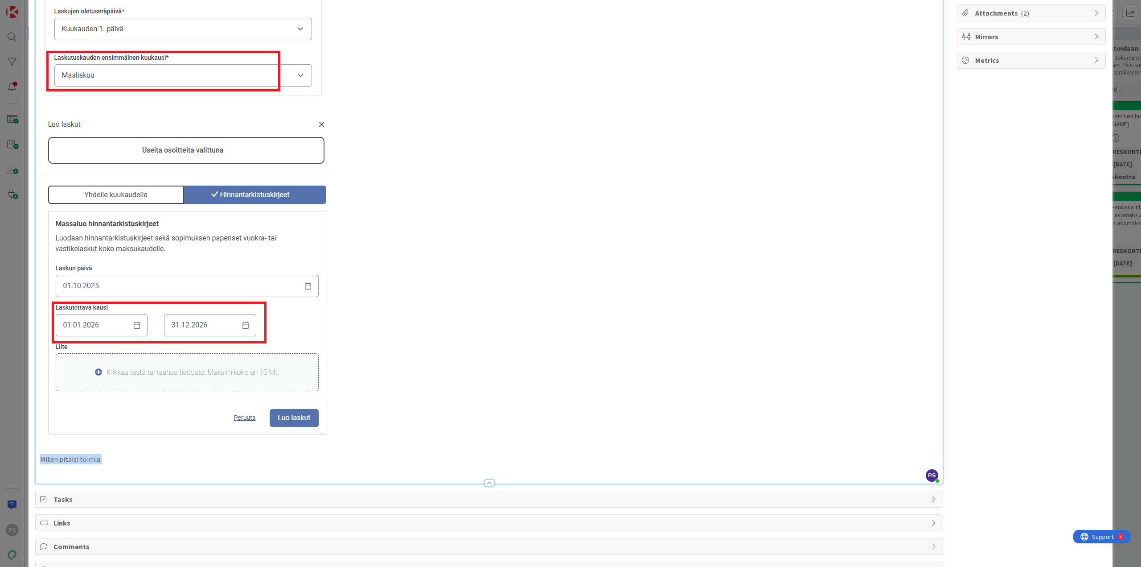
drag, startPoint x: 40, startPoint y: 459, endPoint x: 100, endPoint y: 457, distance: 60.7
click at [100, 281] on p "Miten pitäisi toimia:" at bounding box center [489, 459] width 898 height 10
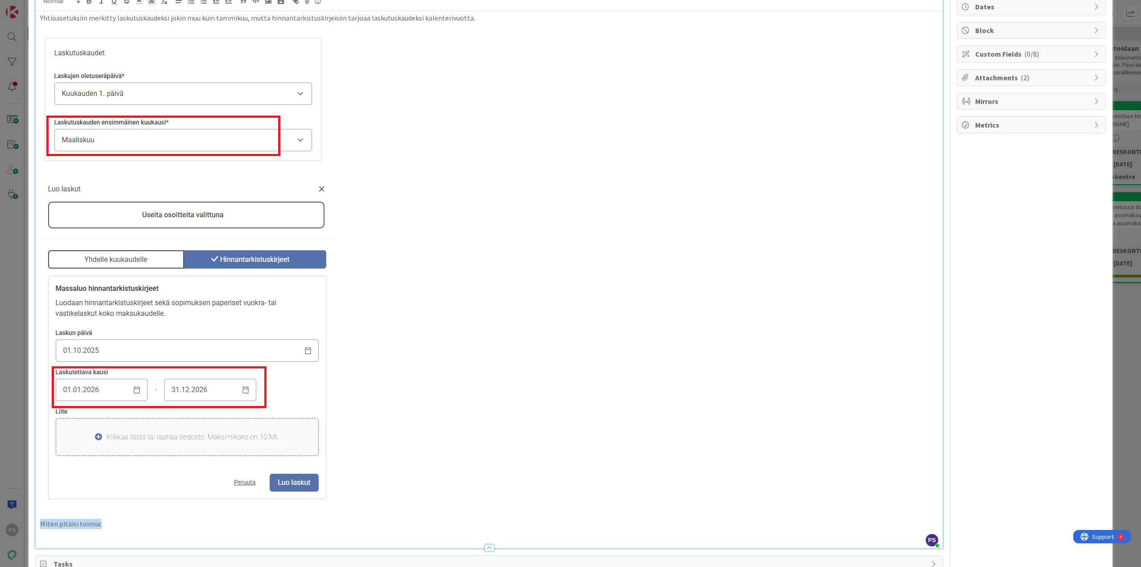
scroll to position [0, 0]
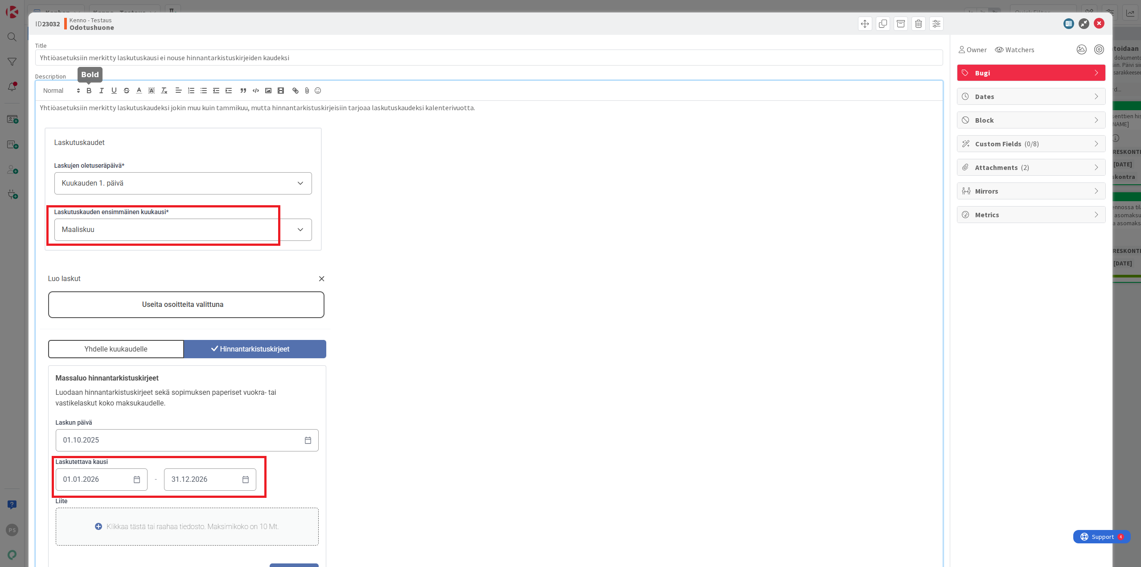
click at [87, 92] on icon "button" at bounding box center [89, 91] width 4 height 2
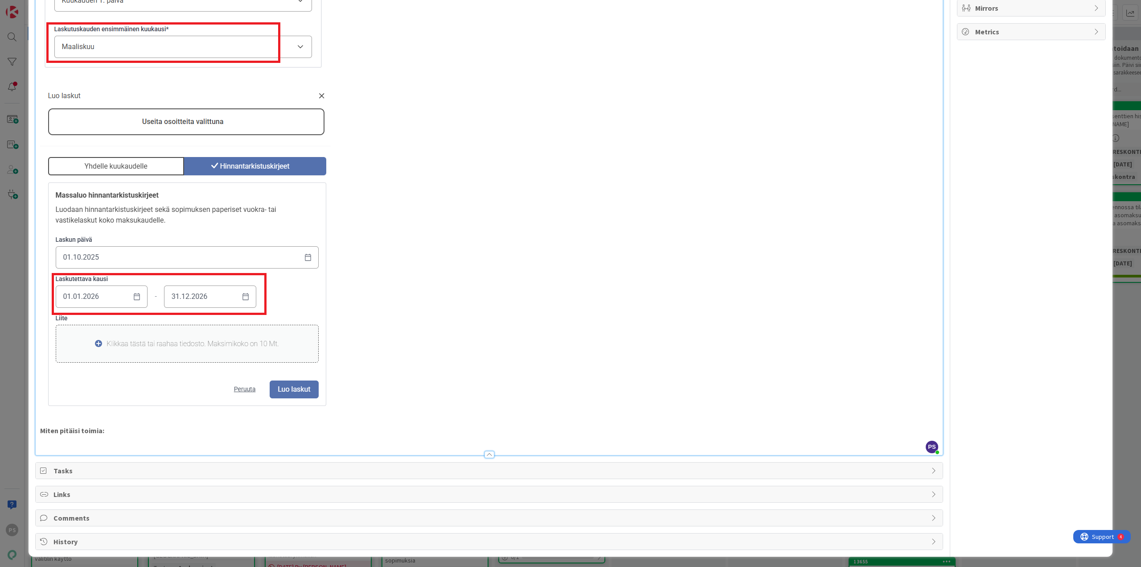
scroll to position [185, 0]
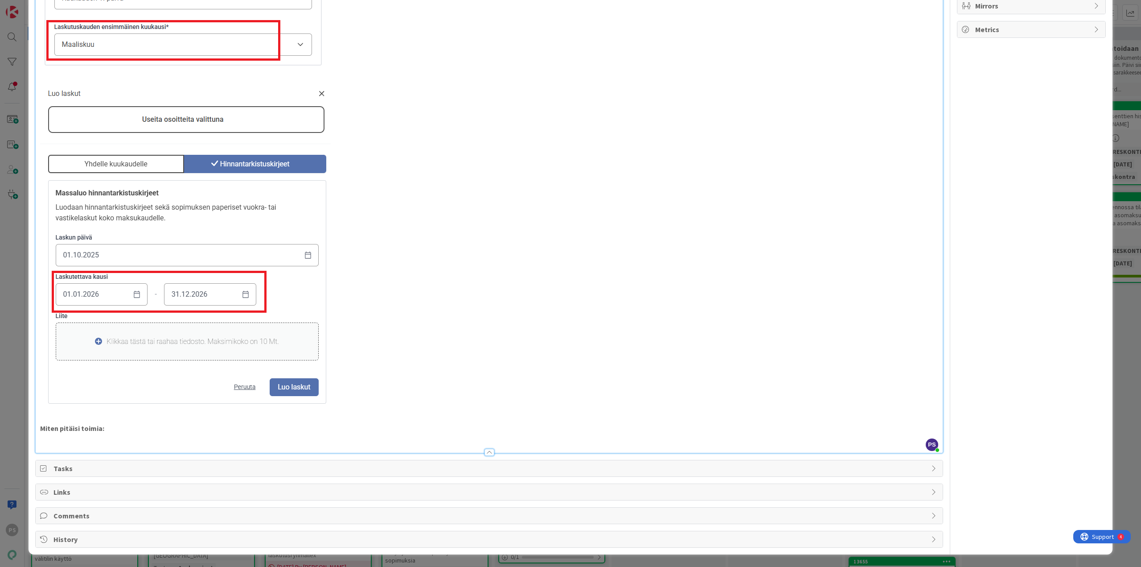
click at [133, 281] on p "Miten pitäisi toimia:" at bounding box center [489, 428] width 898 height 10
click at [109, 281] on p "Miten pitäisi toimia:" at bounding box center [489, 428] width 898 height 10
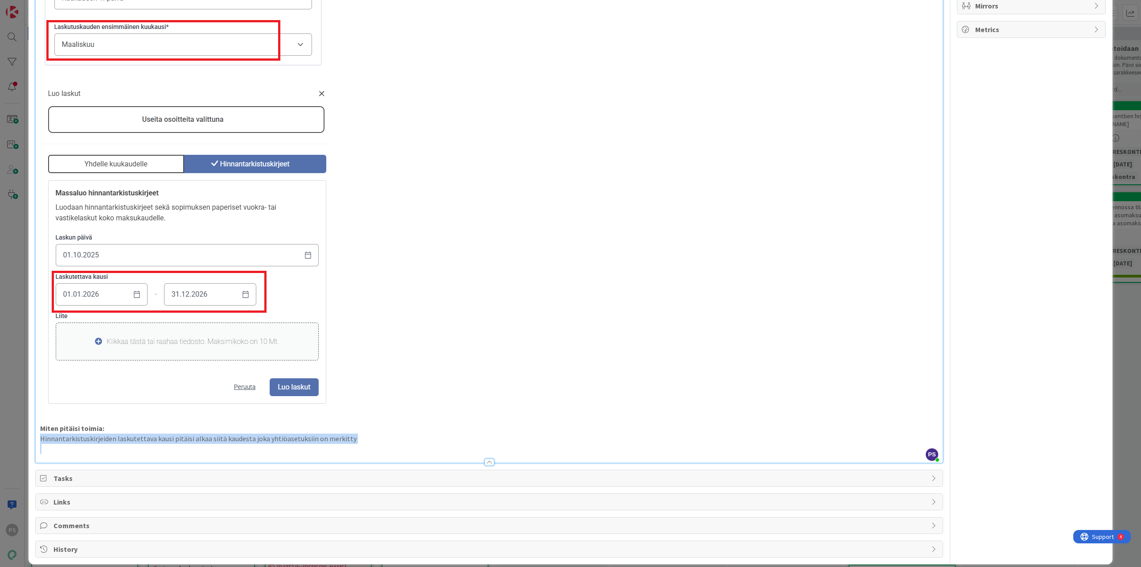
drag, startPoint x: 41, startPoint y: 439, endPoint x: 308, endPoint y: 444, distance: 267.5
click at [308, 281] on div "Yhtiöasetuksiin merkitty laskutuskaudeksi jokin muu kuin tammikuu, mutta hinnan…" at bounding box center [489, 189] width 907 height 547
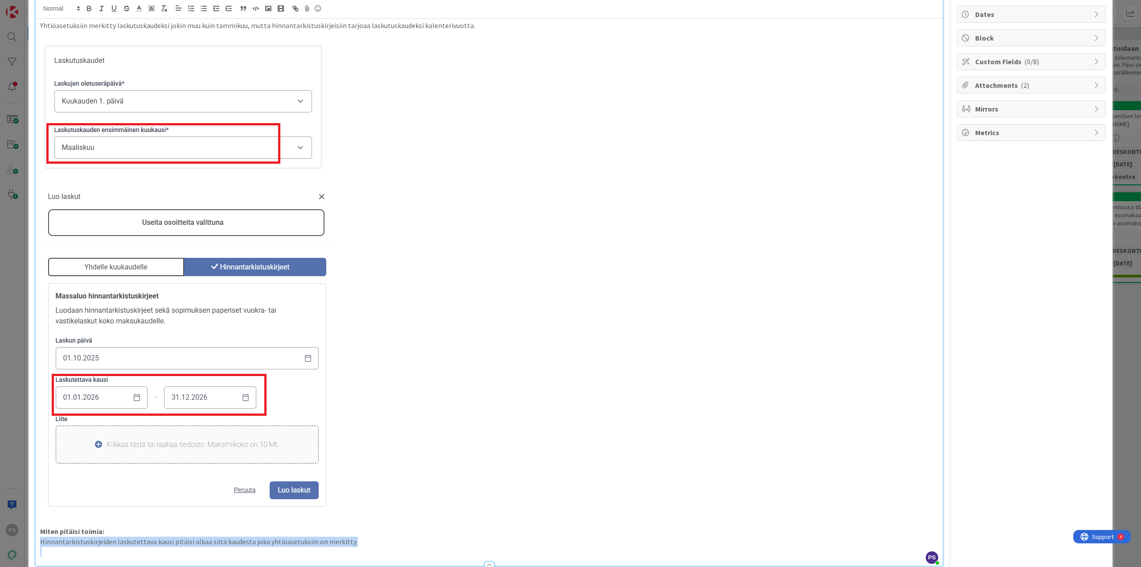
scroll to position [0, 0]
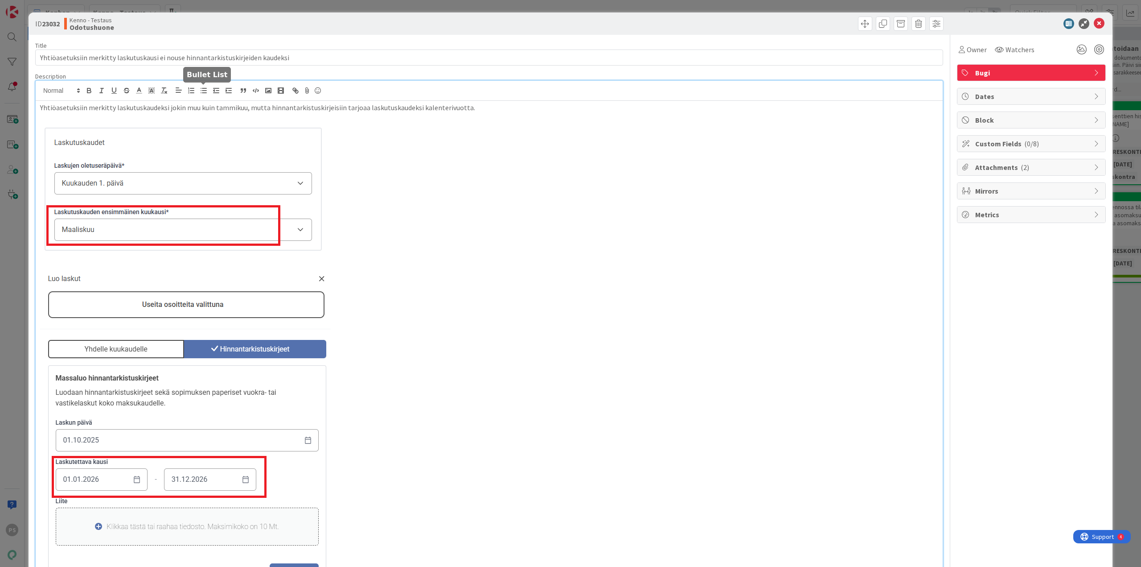
click at [203, 93] on line "button" at bounding box center [204, 93] width 4 height 0
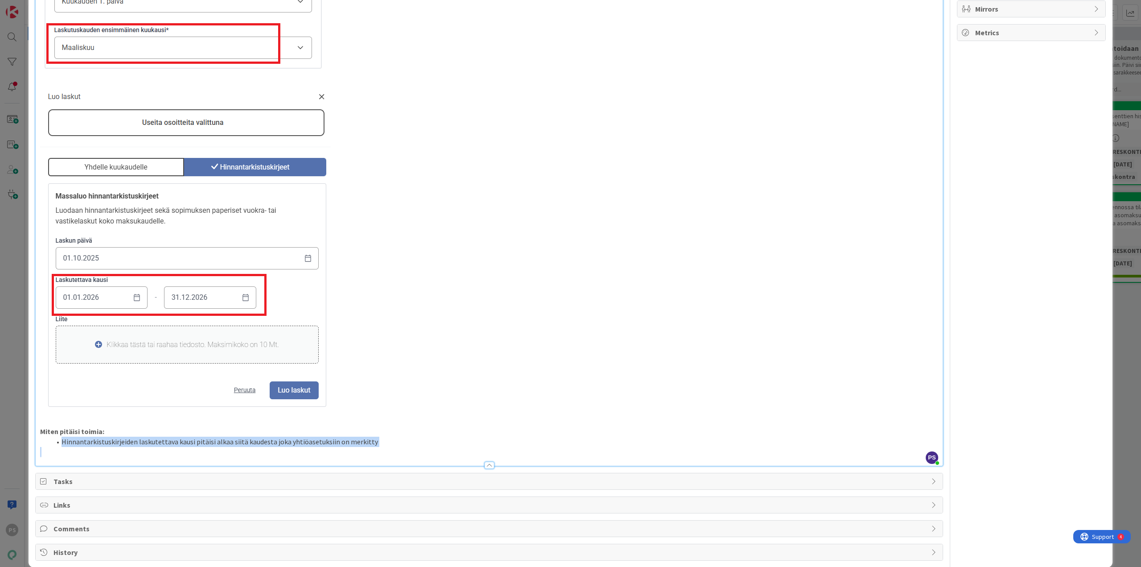
scroll to position [195, 0]
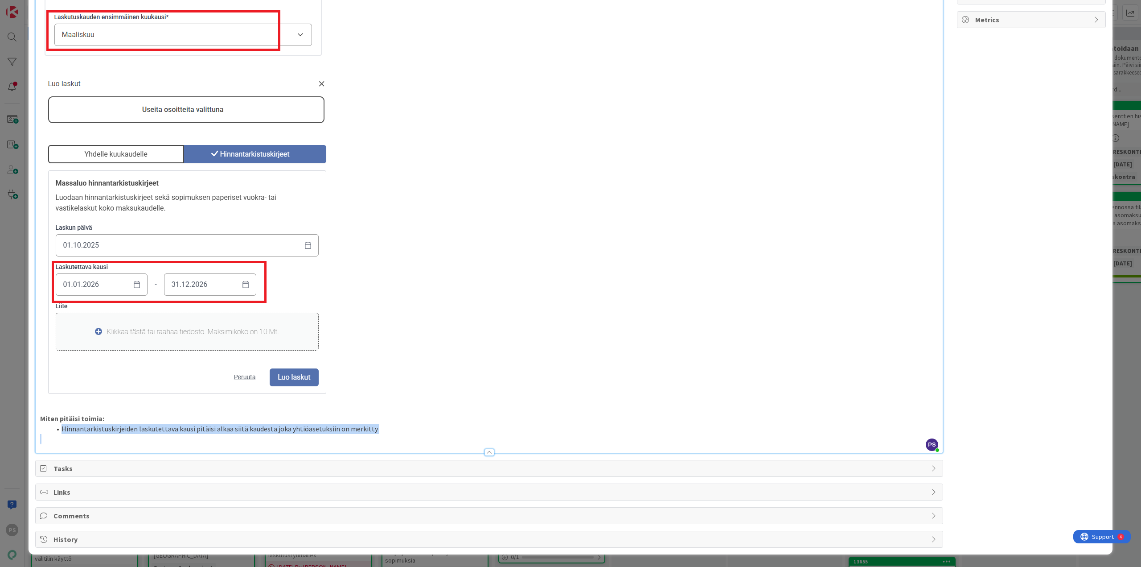
click at [379, 281] on li "Hinnantarkistuskirjeiden laskutettava kausi pitäisi alkaa siitä kaudesta joka y…" at bounding box center [495, 428] width 888 height 10
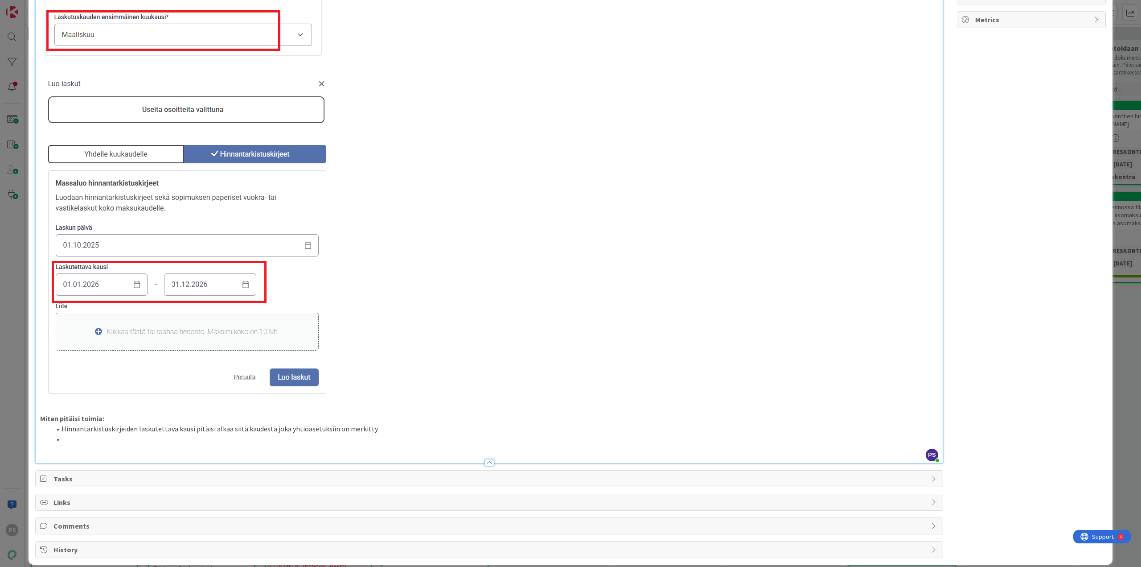
click at [87, 281] on li at bounding box center [495, 439] width 888 height 10
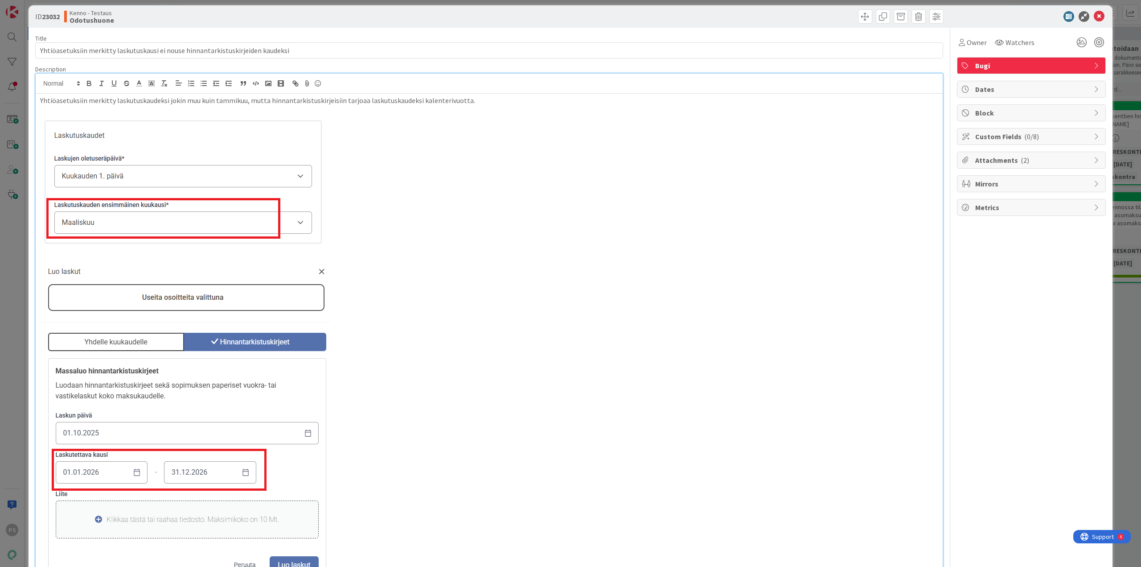
scroll to position [0, 0]
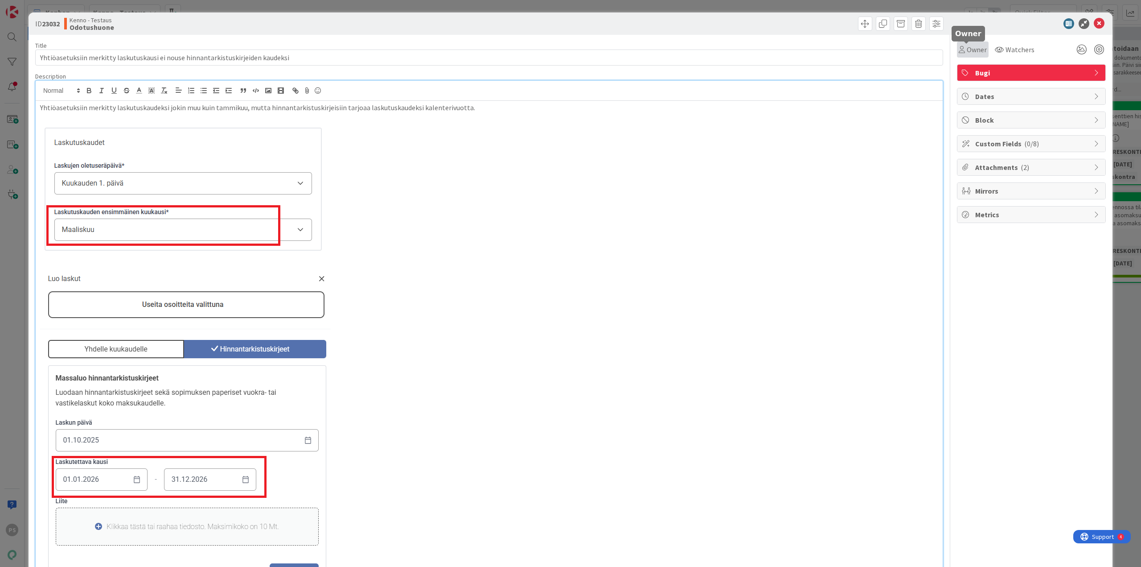
click at [570, 48] on span "Owner" at bounding box center [977, 49] width 20 height 11
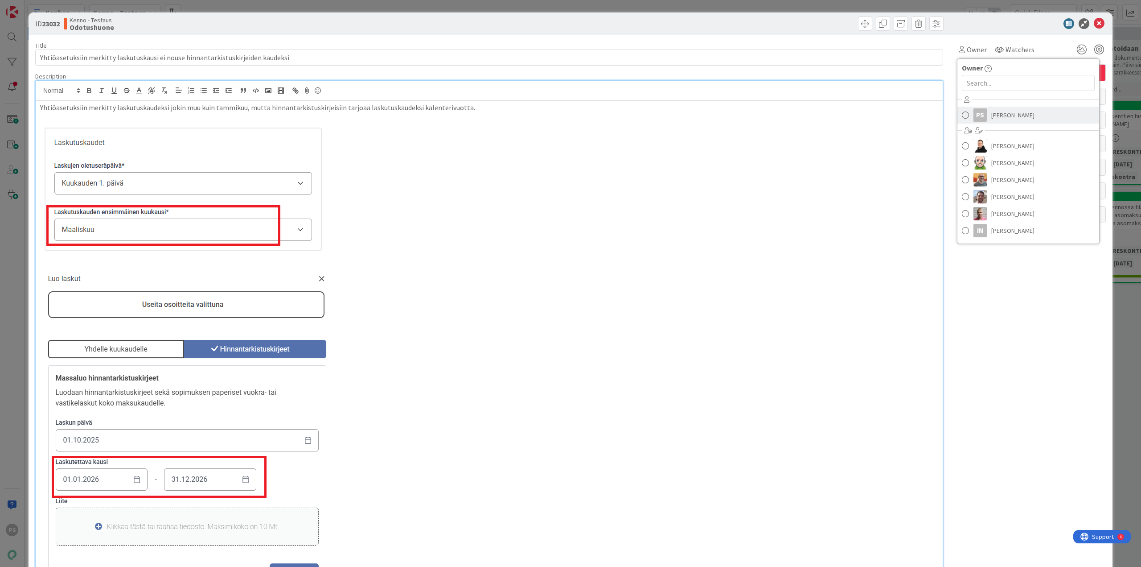
click at [570, 117] on span "[PERSON_NAME]" at bounding box center [1012, 114] width 43 height 13
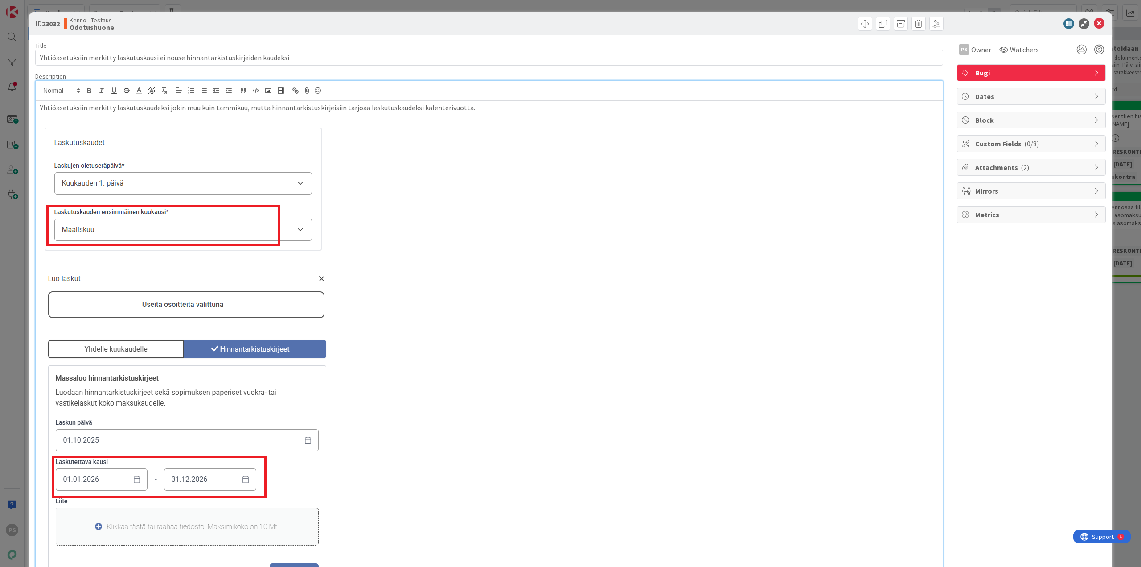
click at [39, 106] on div "Yhtiöasetuksiin merkitty laskutuskaudeksi jokin muu kuin tammikuu, mutta hinnan…" at bounding box center [489, 379] width 907 height 557
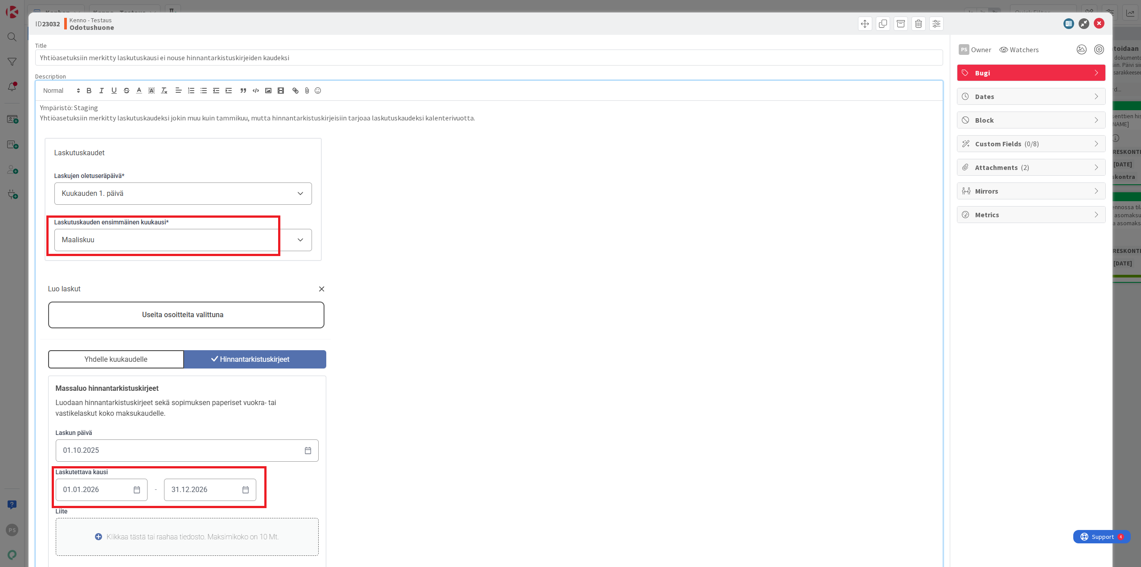
scroll to position [215, 0]
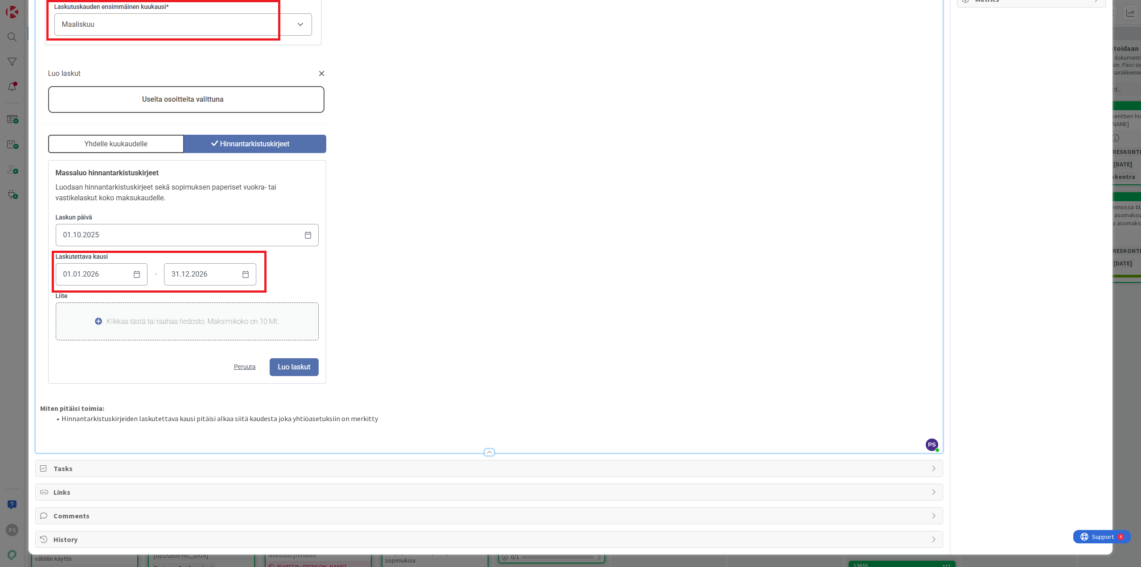
click at [485, 281] on div at bounding box center [490, 451] width 10 height 7
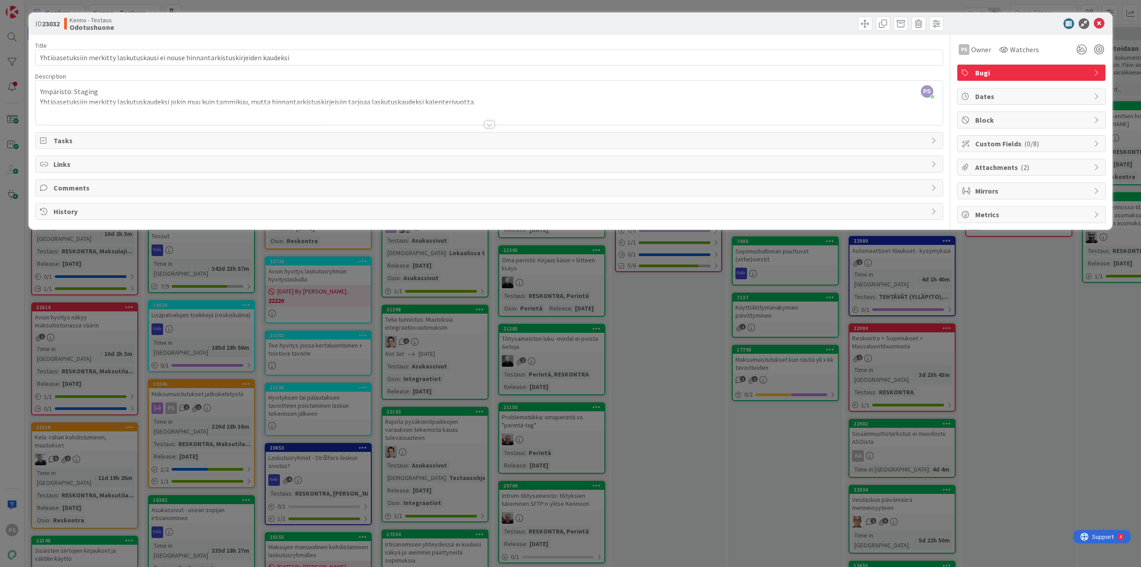
scroll to position [0, 0]
click at [570, 23] on icon at bounding box center [1099, 23] width 11 height 11
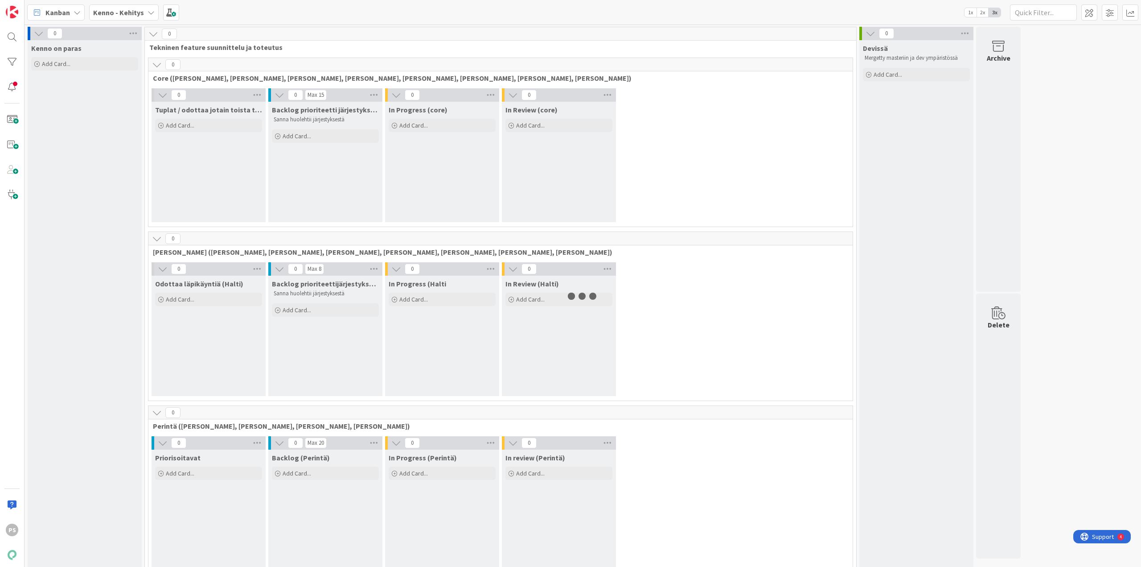
click at [149, 11] on icon at bounding box center [151, 12] width 7 height 7
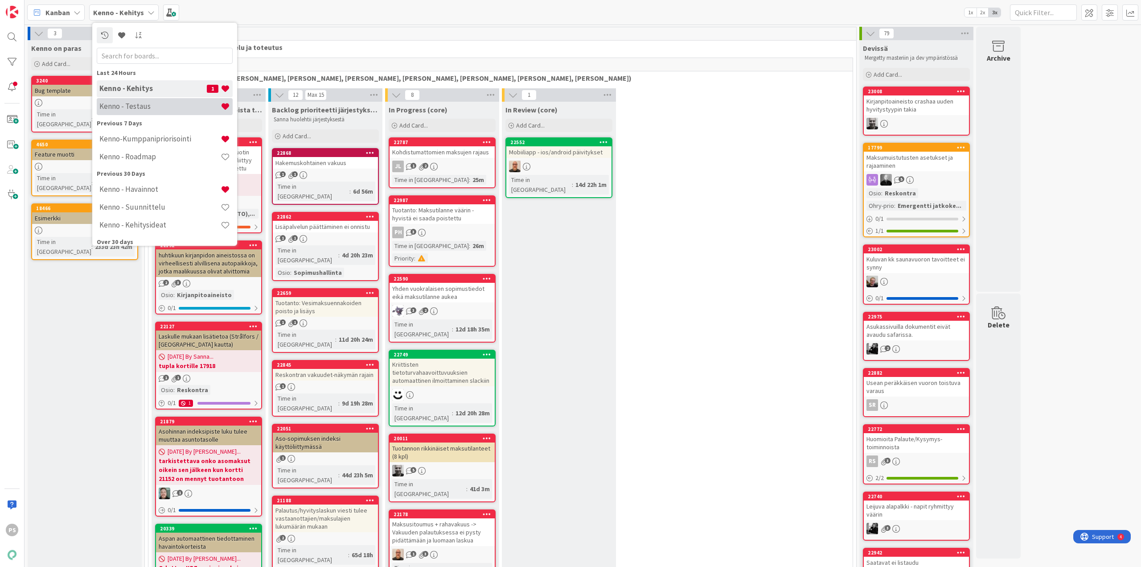
click at [142, 109] on h4 "Kenno - Testaus" at bounding box center [159, 106] width 121 height 9
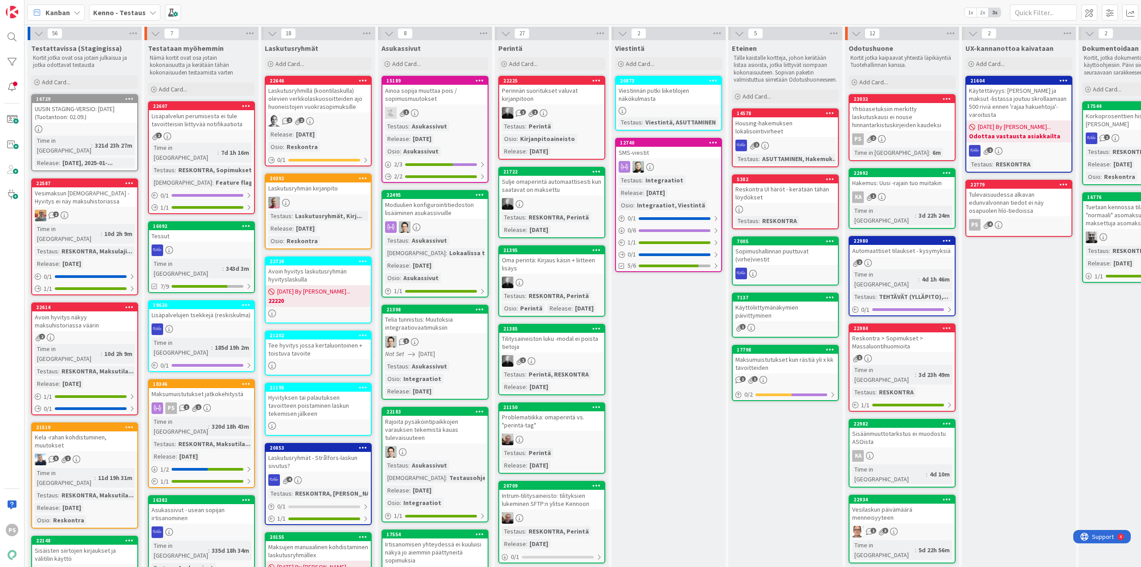
click at [896, 109] on div "Yhtiöasetuksiin merkitty laskutuskausi ei nouse hinnantarkistuskirjeiden kaudek…" at bounding box center [902, 117] width 105 height 28
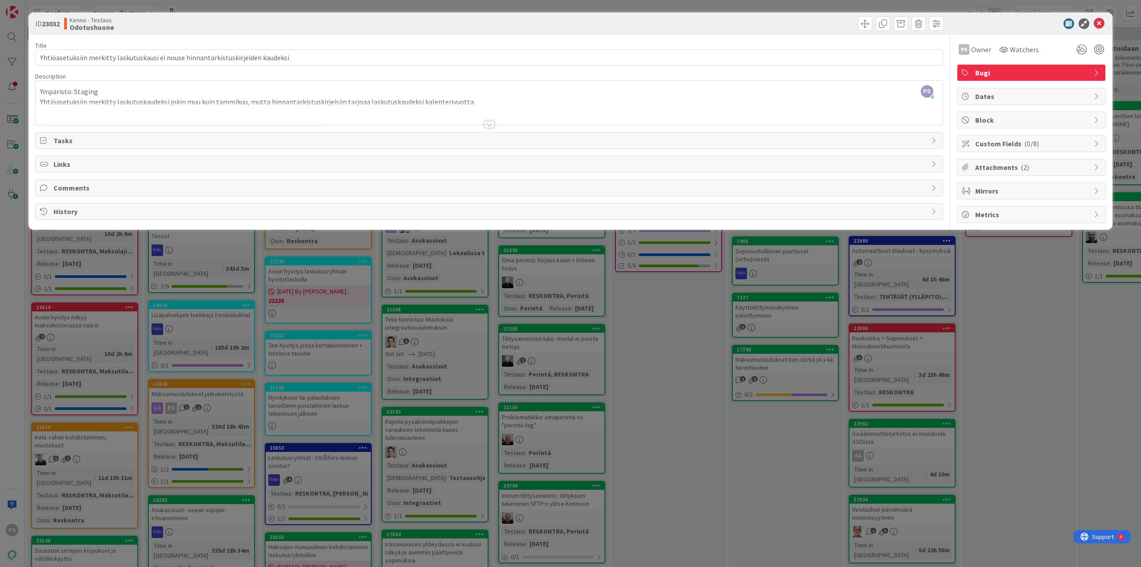
drag, startPoint x: 487, startPoint y: 125, endPoint x: 446, endPoint y: 131, distance: 41.4
click at [487, 125] on div at bounding box center [490, 124] width 10 height 7
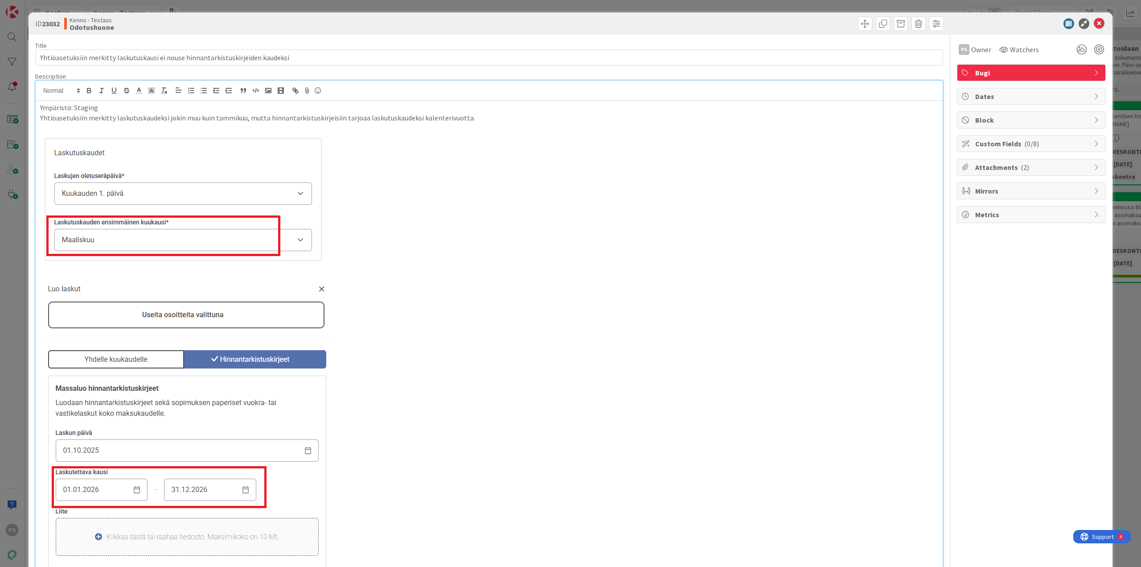
click at [117, 106] on p "Ympäristö: Staging" at bounding box center [489, 108] width 898 height 10
click at [39, 104] on div "Ympäristö: Staging ja Training Yhtiöasetuksiin merkitty laskutuskaudeksi jokin …" at bounding box center [489, 379] width 907 height 557
click at [95, 108] on p "Testattu ympäristö: Staging ja Training" at bounding box center [489, 108] width 898 height 10
click at [210, 104] on p "Testattu ympäristöissä: Staging ja Training" at bounding box center [489, 108] width 898 height 10
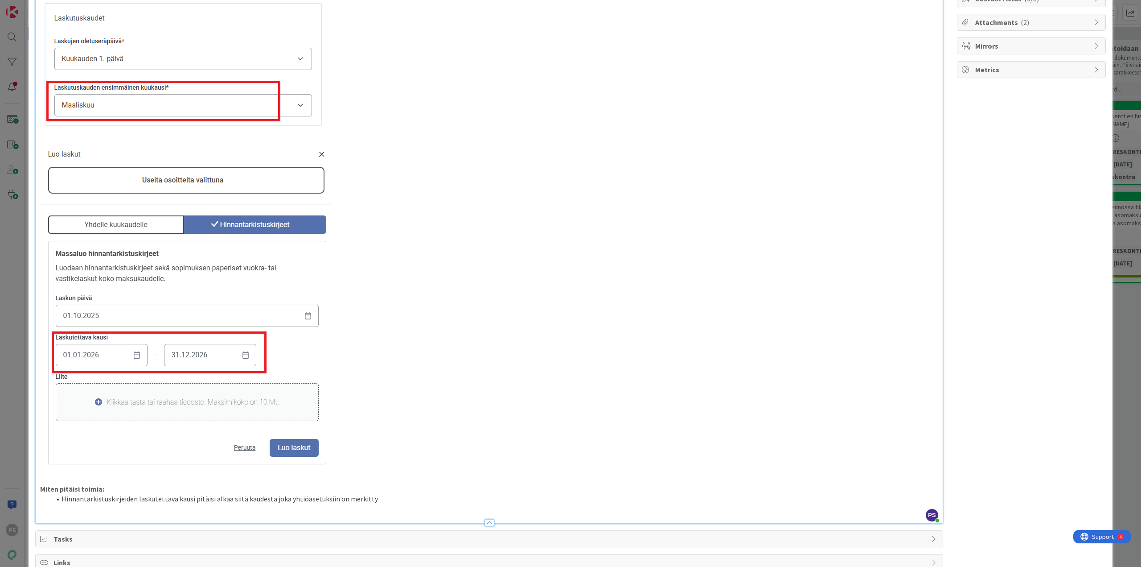
scroll to position [215, 0]
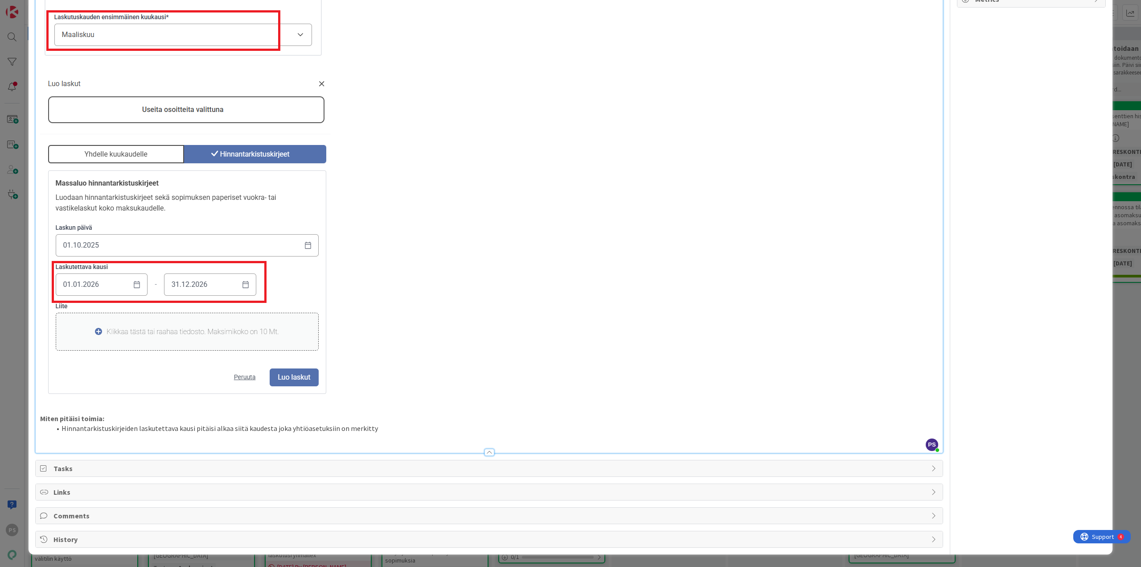
click at [487, 450] on div at bounding box center [490, 451] width 10 height 7
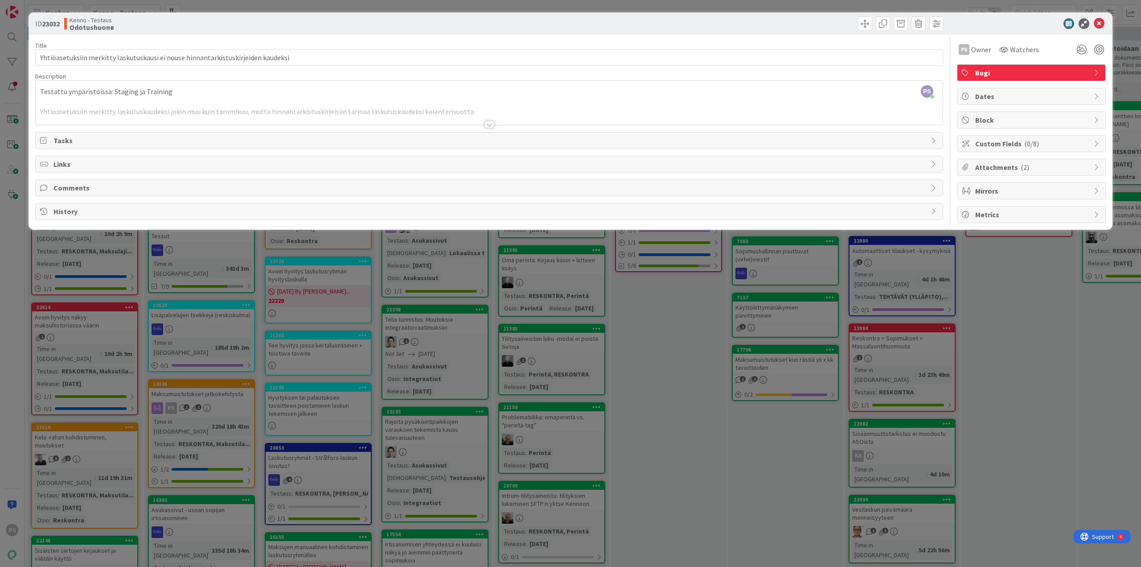
scroll to position [0, 0]
click at [1102, 20] on icon at bounding box center [1099, 23] width 11 height 11
